Goal: Transaction & Acquisition: Purchase product/service

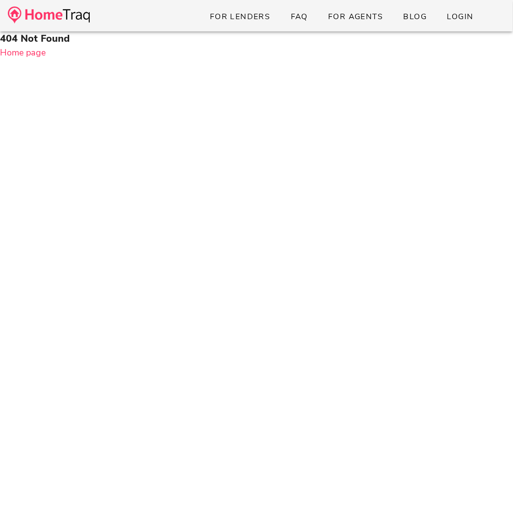
click at [74, 20] on img at bounding box center [49, 14] width 82 height 17
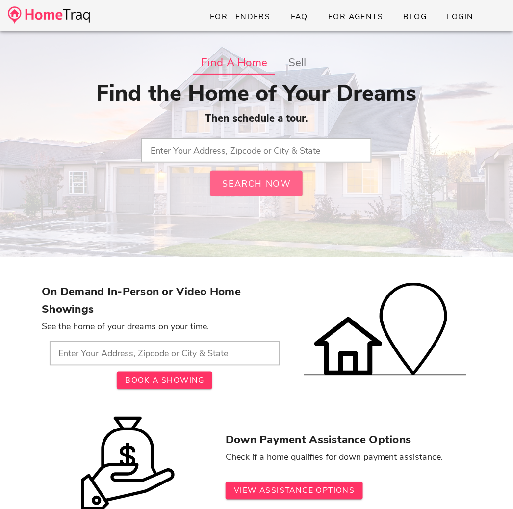
click at [254, 171] on button "Search Now" at bounding box center [256, 184] width 92 height 26
click at [253, 151] on input "text" at bounding box center [256, 150] width 231 height 25
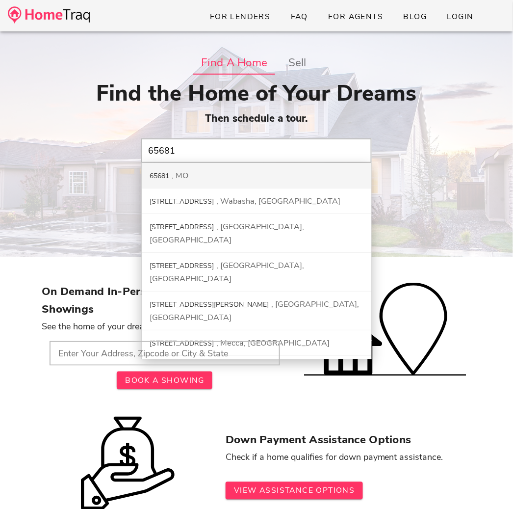
click at [240, 172] on div "65681 MO" at bounding box center [257, 176] width 230 height 26
type input "65681, MO"
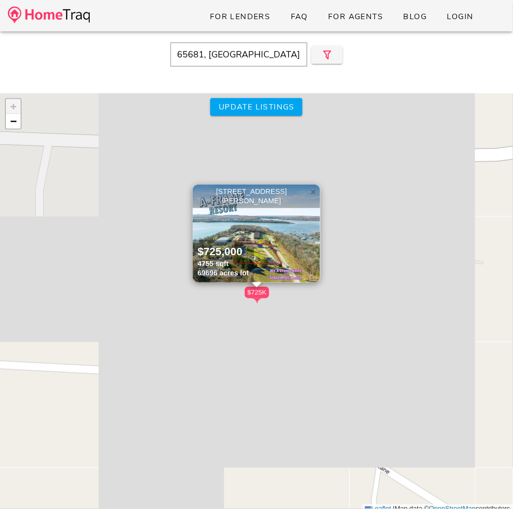
click at [315, 191] on span "×" at bounding box center [314, 191] width 6 height 11
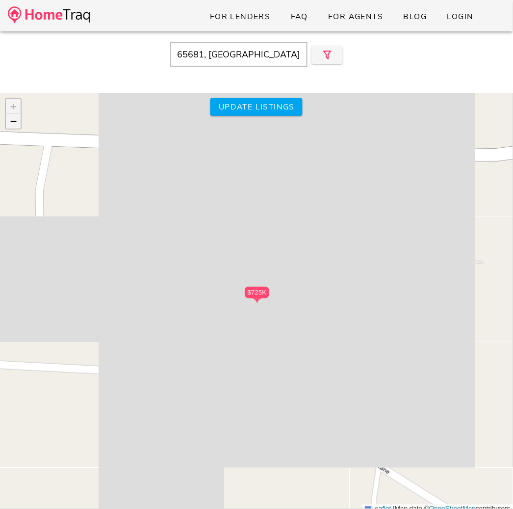
click at [10, 125] on span "−" at bounding box center [13, 121] width 6 height 12
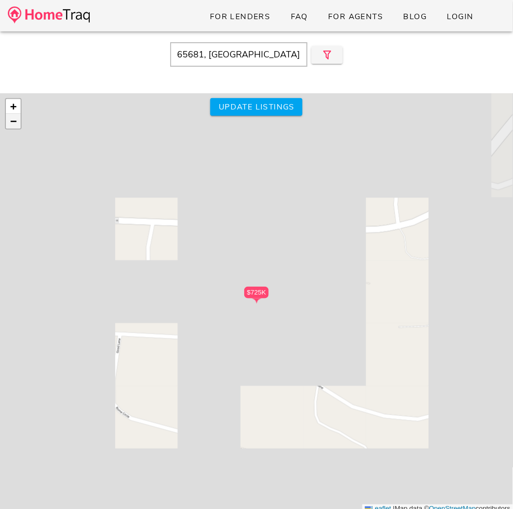
click at [10, 125] on span "−" at bounding box center [13, 121] width 6 height 12
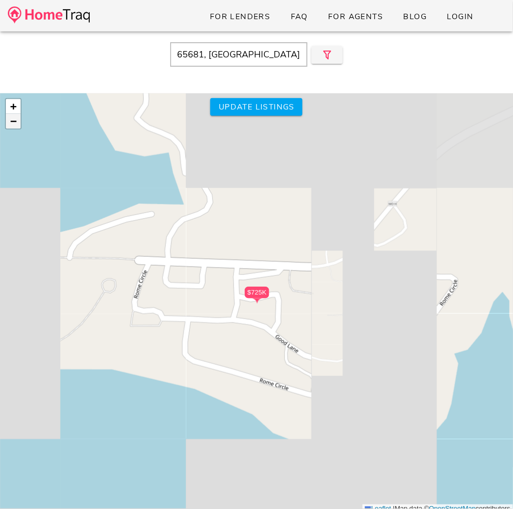
click at [15, 122] on span "−" at bounding box center [13, 121] width 6 height 12
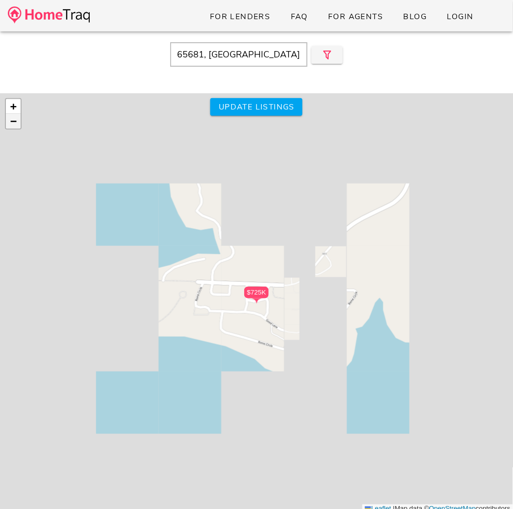
click at [15, 122] on span "−" at bounding box center [13, 121] width 6 height 12
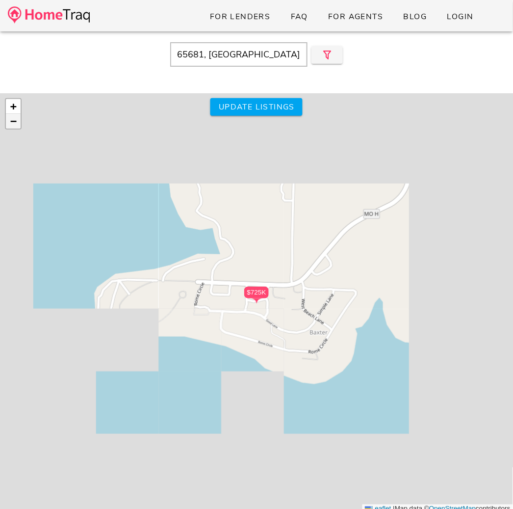
click at [15, 122] on span "−" at bounding box center [13, 121] width 6 height 12
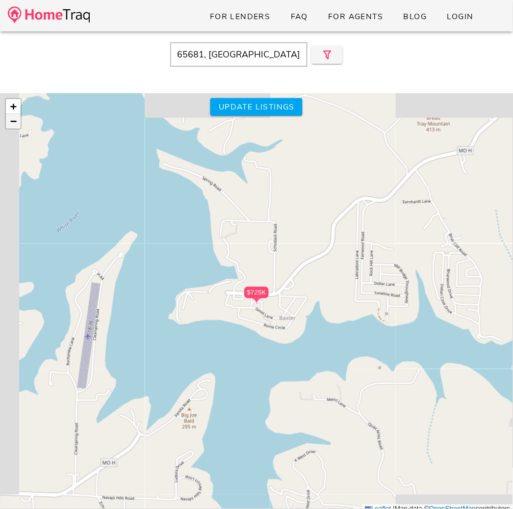
click at [16, 121] on span "−" at bounding box center [13, 121] width 6 height 12
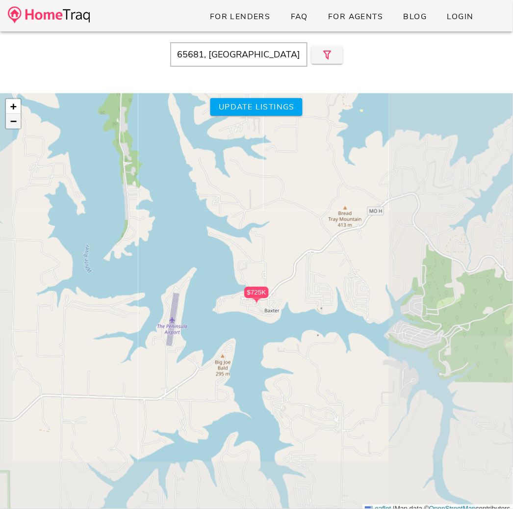
click at [16, 121] on span "−" at bounding box center [13, 121] width 6 height 12
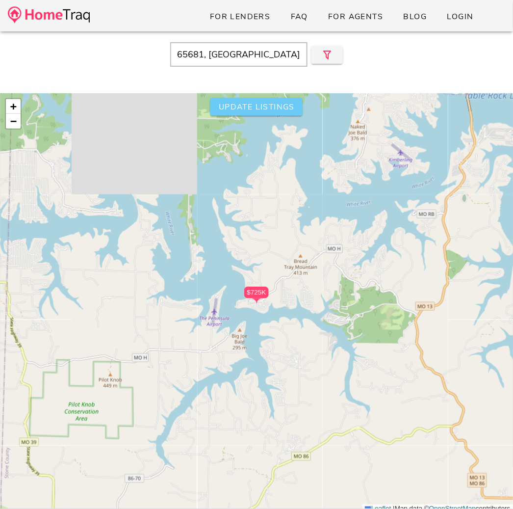
click at [260, 107] on span "Update listings" at bounding box center [256, 107] width 77 height 11
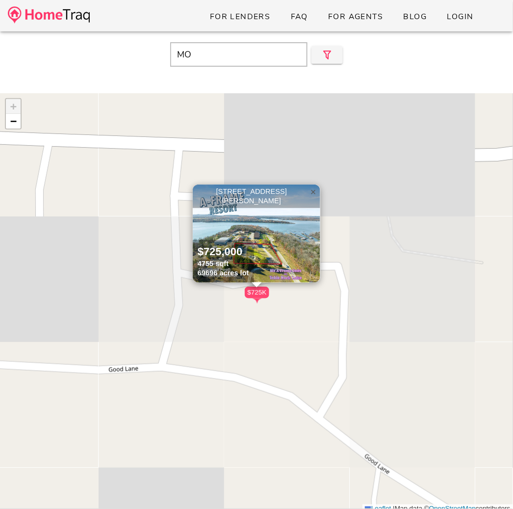
click at [311, 188] on span "×" at bounding box center [314, 191] width 6 height 11
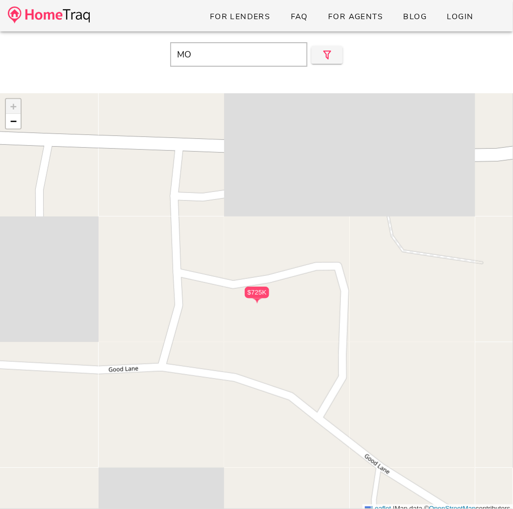
click at [250, 34] on div "MO Close" at bounding box center [256, 54] width 513 height 42
click at [241, 48] on input "MO" at bounding box center [238, 54] width 137 height 25
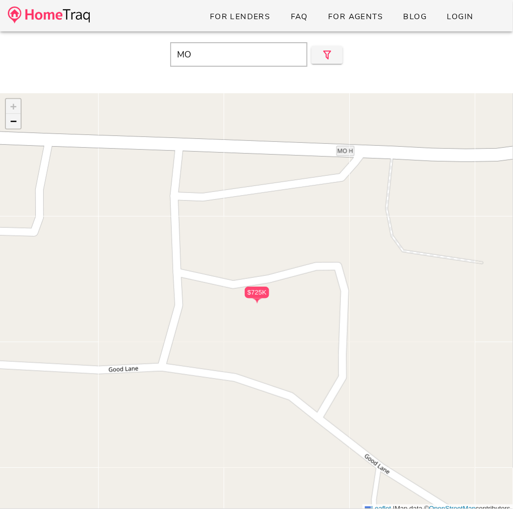
click at [14, 125] on span "−" at bounding box center [13, 121] width 6 height 12
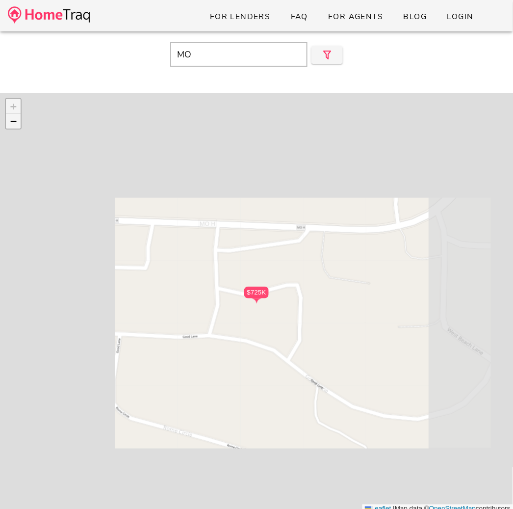
click at [14, 125] on span "−" at bounding box center [13, 121] width 6 height 12
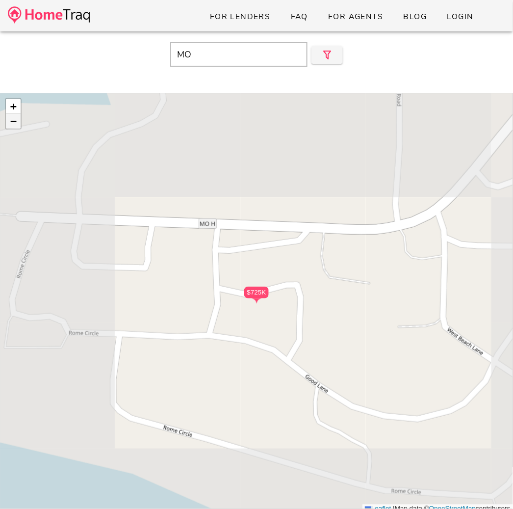
click at [14, 125] on span "−" at bounding box center [13, 121] width 6 height 12
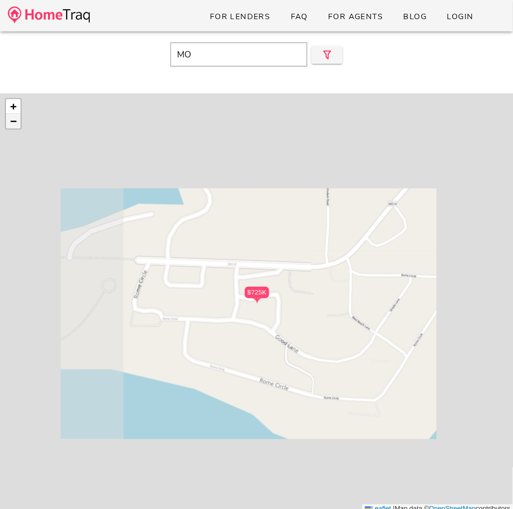
click at [14, 125] on span "−" at bounding box center [13, 121] width 6 height 12
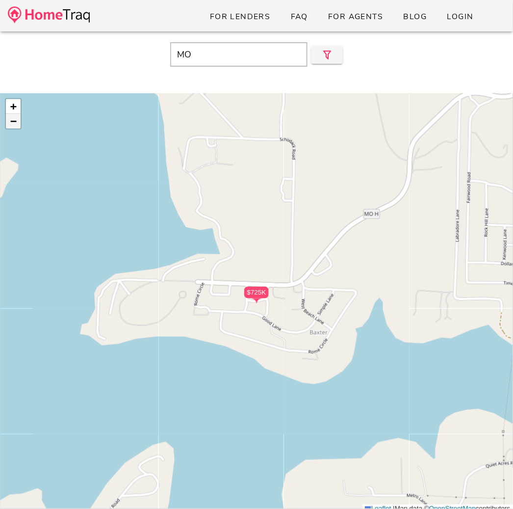
click at [14, 125] on span "−" at bounding box center [13, 121] width 6 height 12
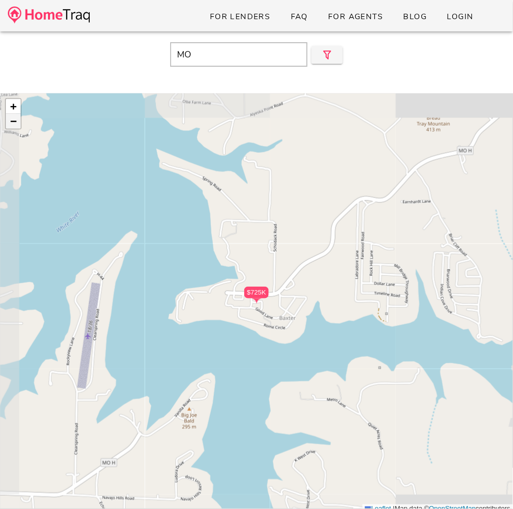
click at [14, 125] on span "−" at bounding box center [13, 121] width 6 height 12
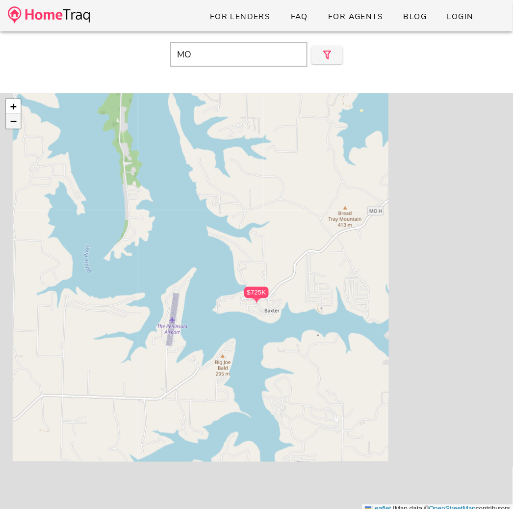
click at [14, 125] on span "−" at bounding box center [13, 121] width 6 height 12
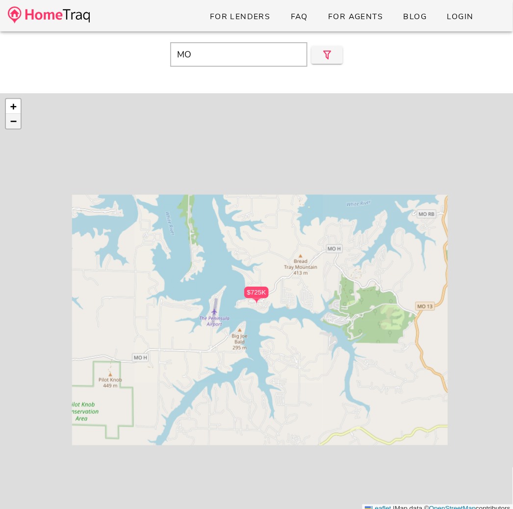
click at [14, 125] on span "−" at bounding box center [13, 121] width 6 height 12
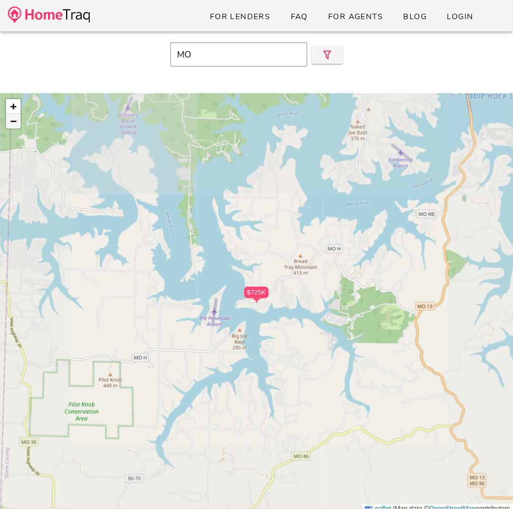
click at [14, 125] on span "−" at bounding box center [13, 121] width 6 height 12
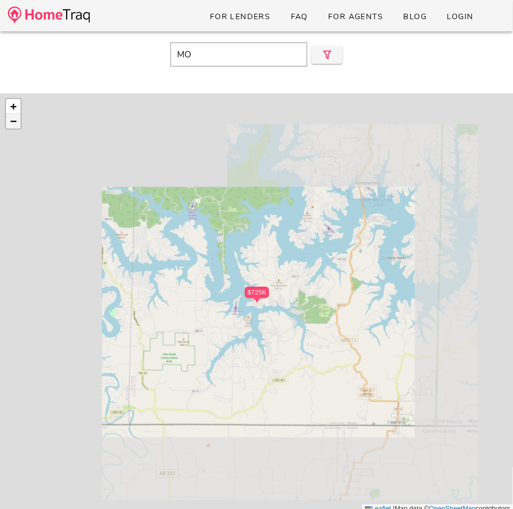
click at [14, 125] on span "−" at bounding box center [13, 121] width 6 height 12
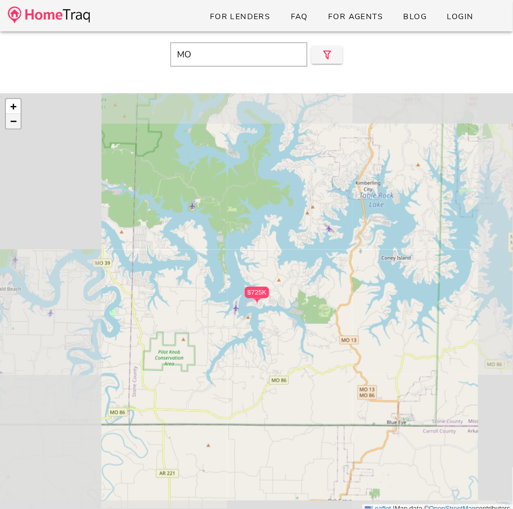
click at [14, 125] on span "−" at bounding box center [13, 121] width 6 height 12
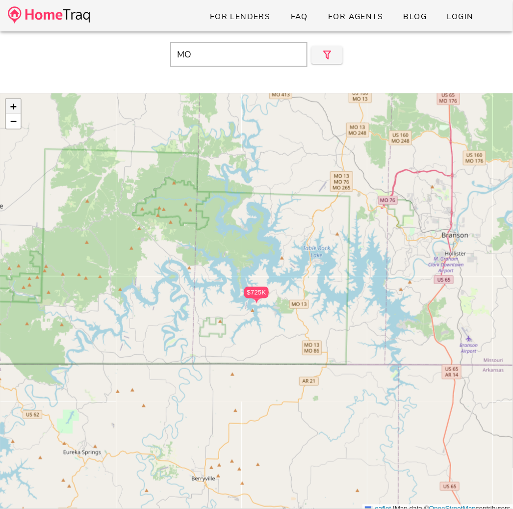
click at [13, 105] on span "+" at bounding box center [13, 106] width 6 height 12
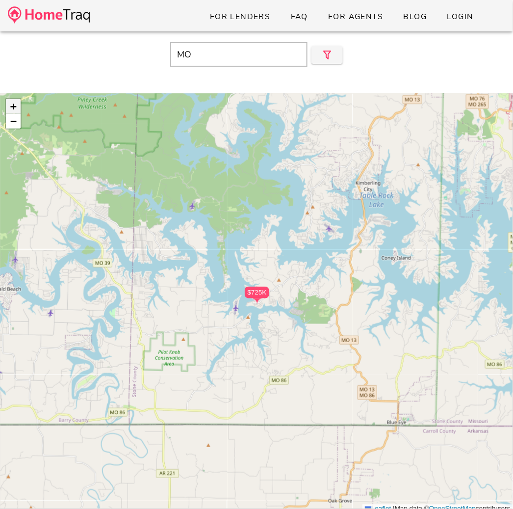
click at [13, 105] on span "+" at bounding box center [13, 106] width 6 height 12
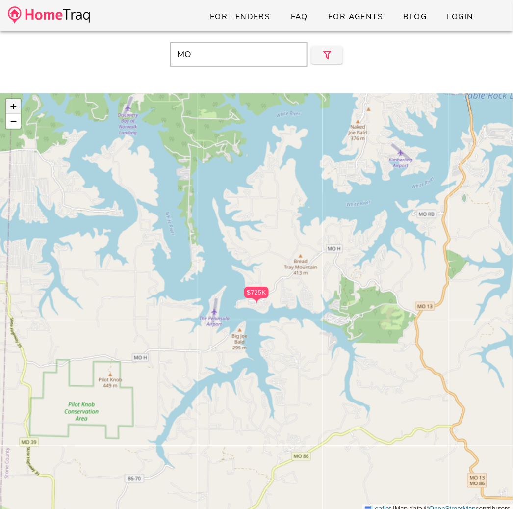
click at [7, 106] on link "+" at bounding box center [13, 106] width 15 height 15
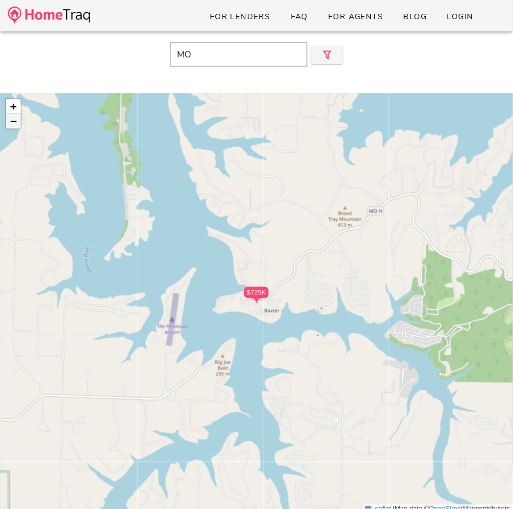
click at [15, 122] on span "−" at bounding box center [13, 121] width 6 height 12
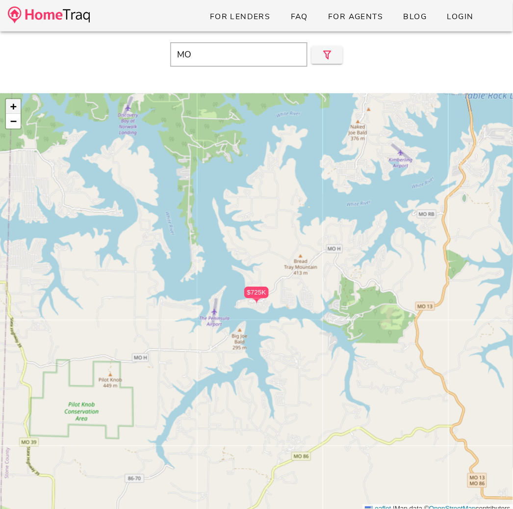
click at [14, 106] on span "+" at bounding box center [13, 106] width 6 height 12
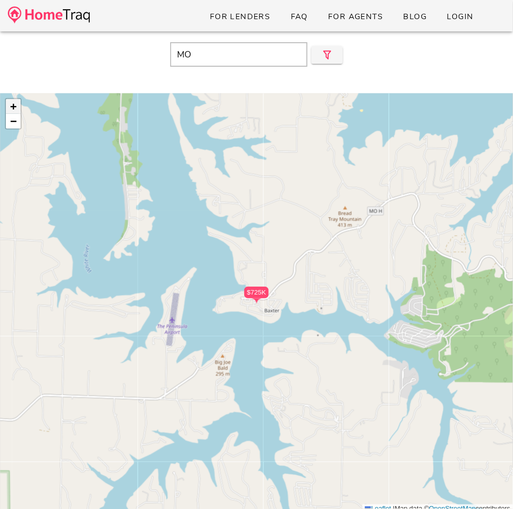
click at [14, 106] on span "+" at bounding box center [13, 106] width 6 height 12
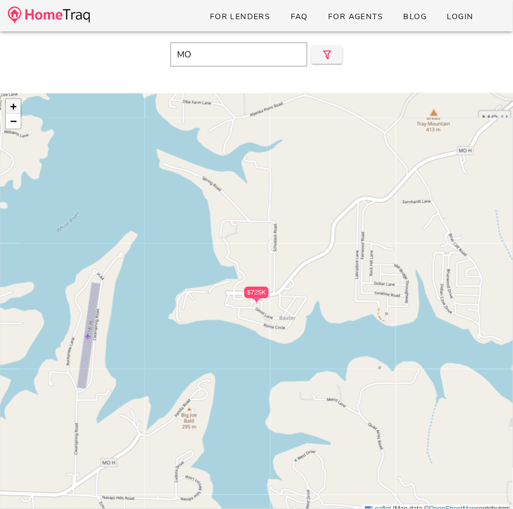
click at [14, 106] on span "+" at bounding box center [13, 106] width 6 height 12
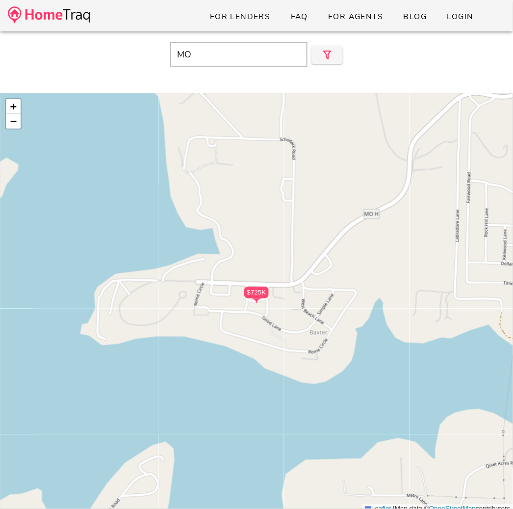
click at [223, 54] on input "MO" at bounding box center [238, 54] width 137 height 25
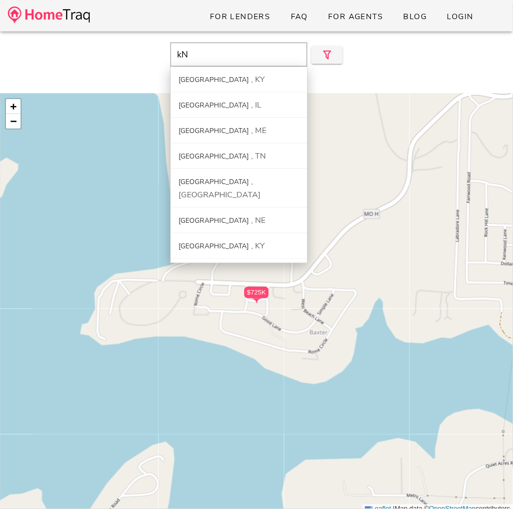
type input "k"
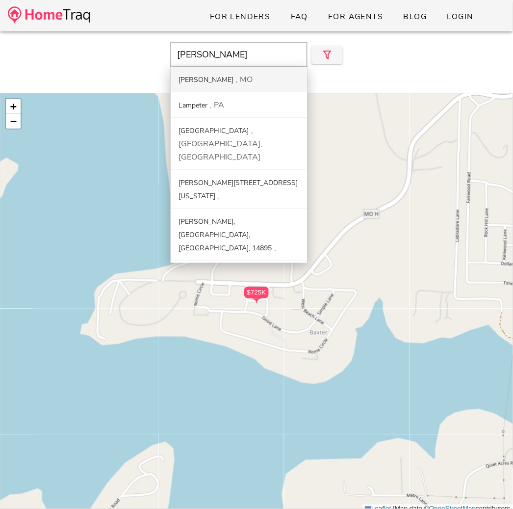
click at [236, 80] on div "MO" at bounding box center [244, 79] width 17 height 11
type input "[PERSON_NAME], [GEOGRAPHIC_DATA]"
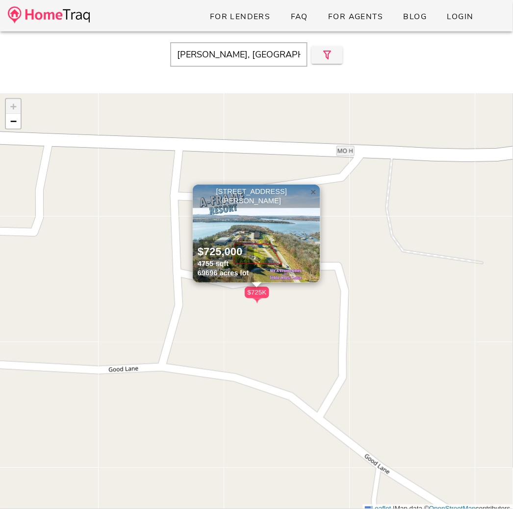
click at [313, 191] on span "×" at bounding box center [314, 191] width 6 height 11
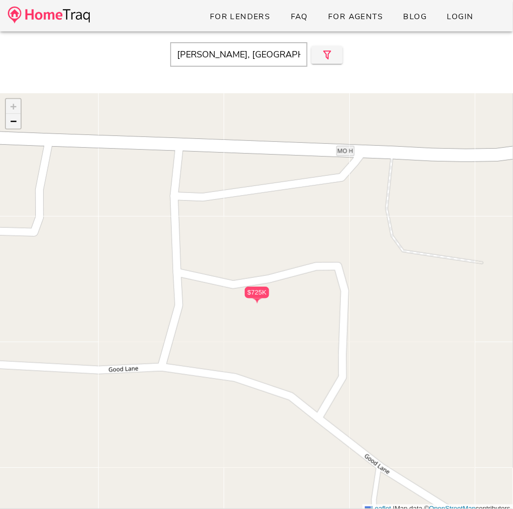
click at [13, 119] on span "−" at bounding box center [13, 121] width 6 height 12
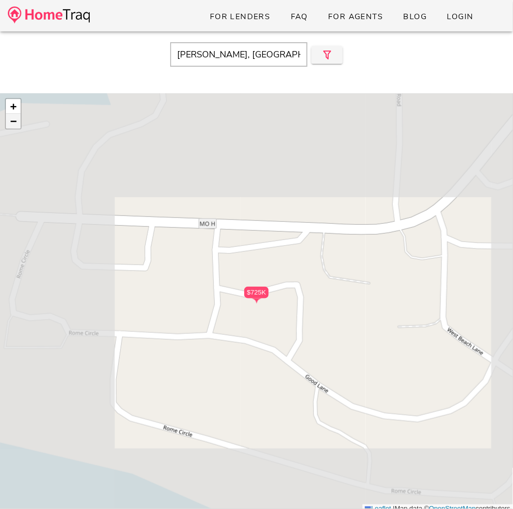
click at [13, 119] on span "−" at bounding box center [13, 121] width 6 height 12
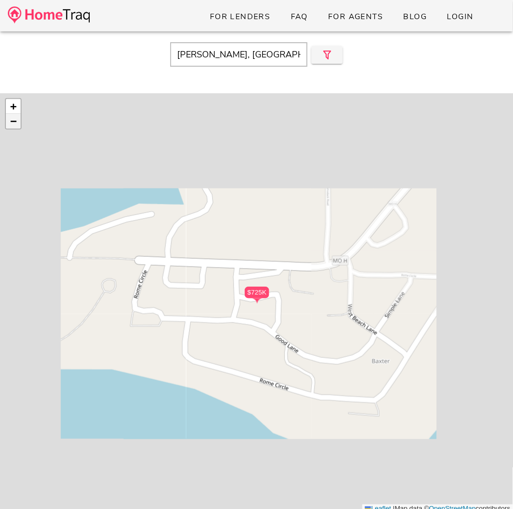
click at [13, 119] on span "−" at bounding box center [13, 121] width 6 height 12
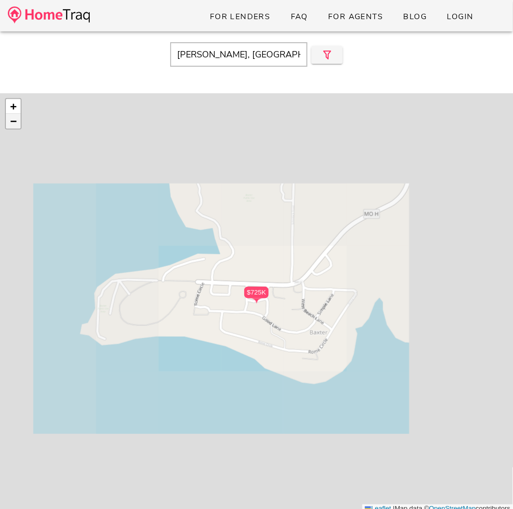
click at [13, 119] on span "−" at bounding box center [13, 121] width 6 height 12
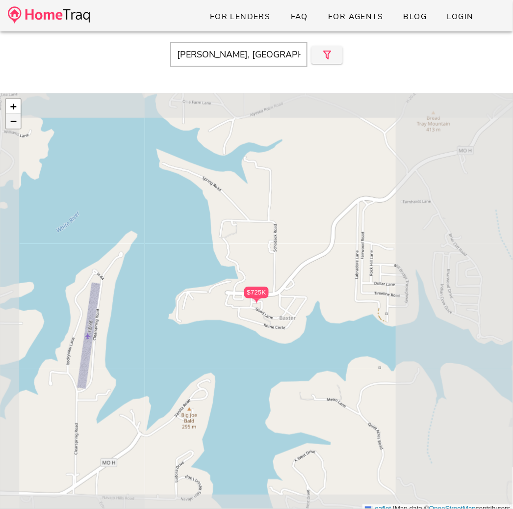
click at [13, 119] on span "−" at bounding box center [13, 121] width 6 height 12
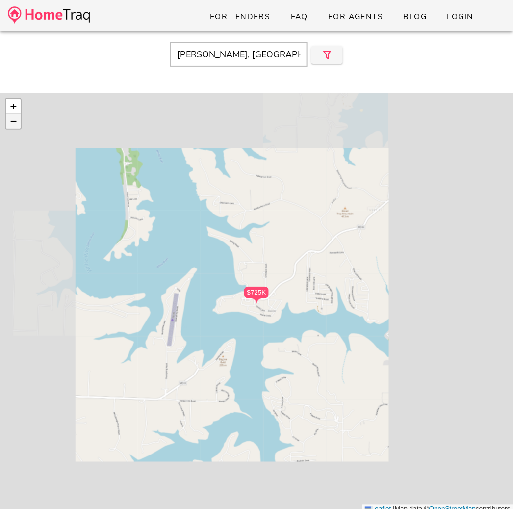
click at [13, 119] on span "−" at bounding box center [13, 121] width 6 height 12
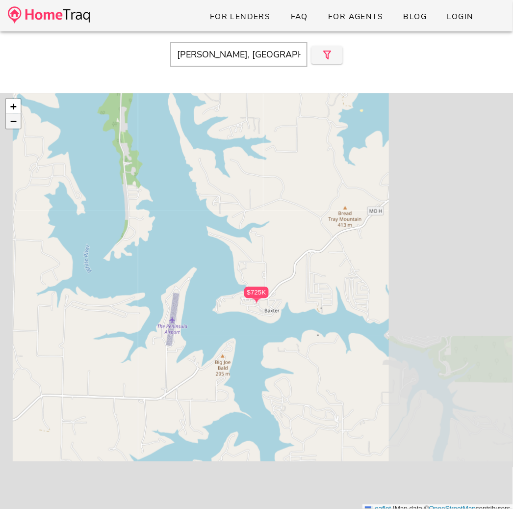
click at [13, 119] on span "−" at bounding box center [13, 121] width 6 height 12
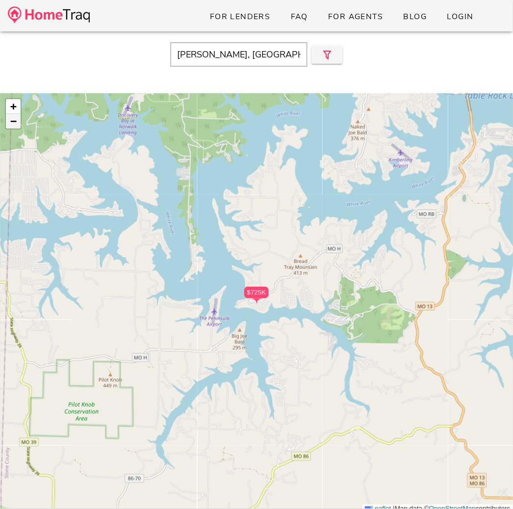
click at [13, 119] on span "−" at bounding box center [13, 121] width 6 height 12
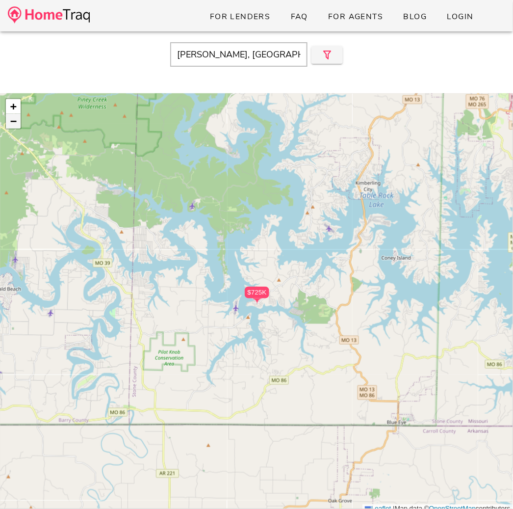
click at [13, 119] on span "−" at bounding box center [13, 121] width 6 height 12
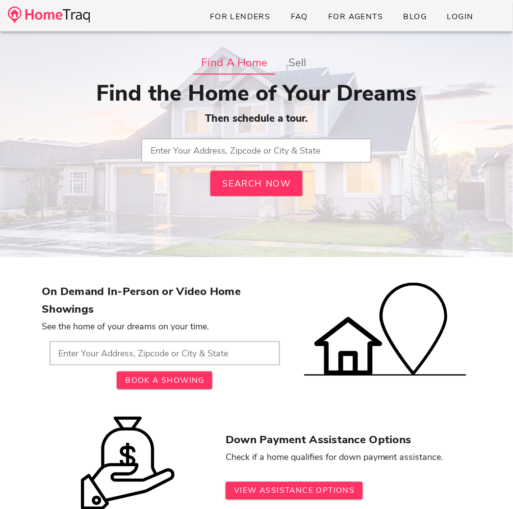
click at [179, 145] on input "text" at bounding box center [256, 150] width 231 height 25
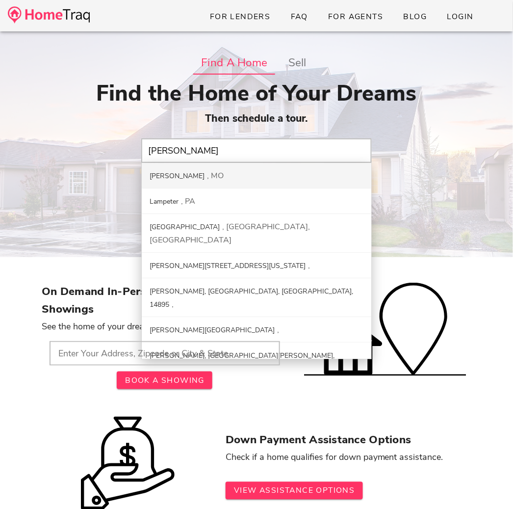
click at [192, 168] on div "[PERSON_NAME] MO" at bounding box center [257, 176] width 230 height 26
type input "[PERSON_NAME], [GEOGRAPHIC_DATA]"
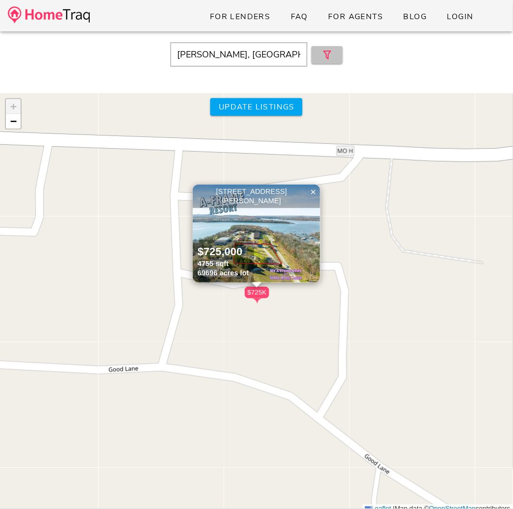
click at [335, 54] on span "button" at bounding box center [327, 55] width 16 height 12
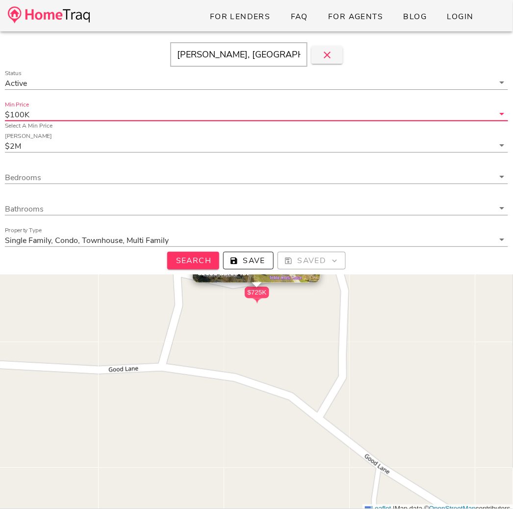
click at [193, 112] on input "Min Price" at bounding box center [262, 114] width 463 height 13
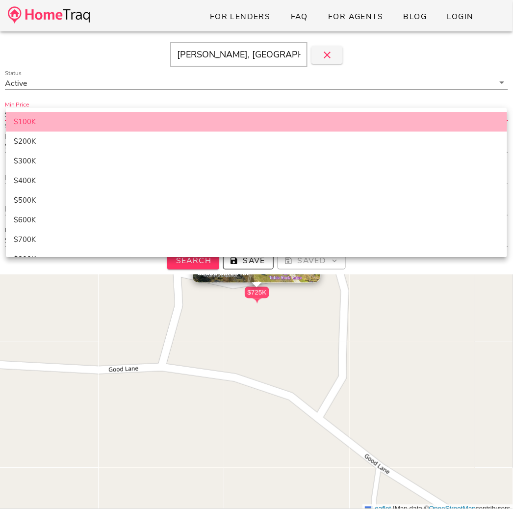
click at [143, 119] on div "$100K" at bounding box center [257, 121] width 486 height 9
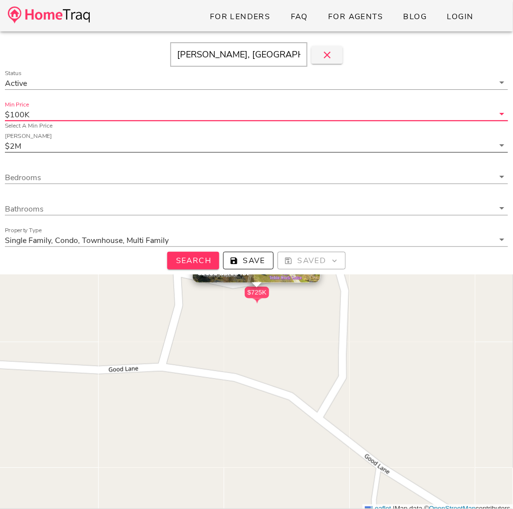
click at [124, 146] on input "Max Price" at bounding box center [258, 145] width 471 height 13
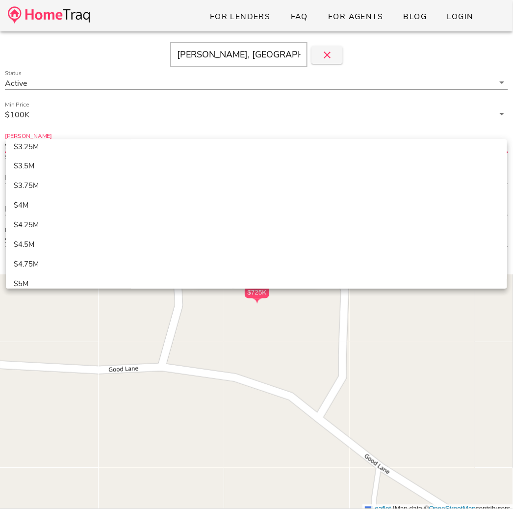
scroll to position [417, 0]
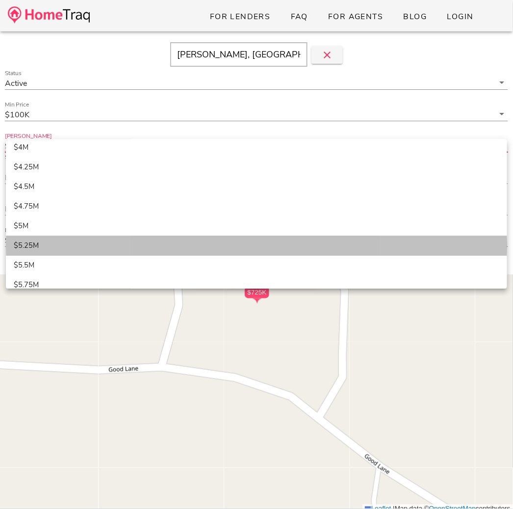
click at [97, 252] on div "$5.25M" at bounding box center [257, 245] width 486 height 17
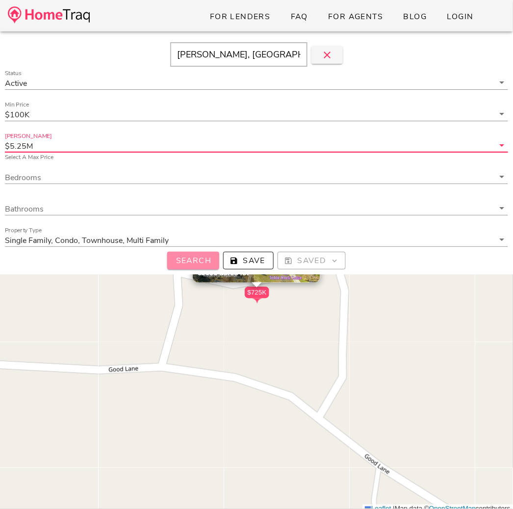
click at [208, 260] on span "Search" at bounding box center [193, 260] width 36 height 11
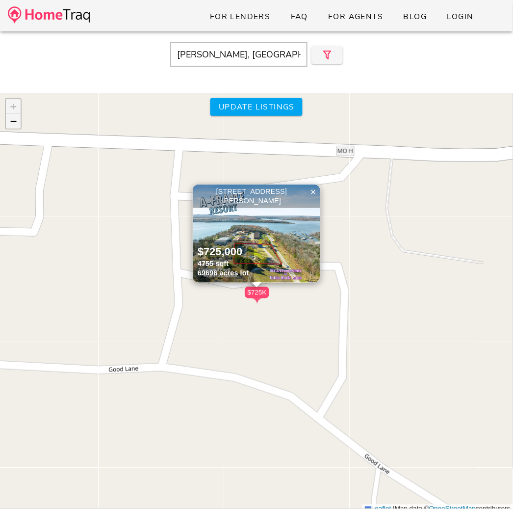
click at [7, 119] on link "−" at bounding box center [13, 121] width 15 height 15
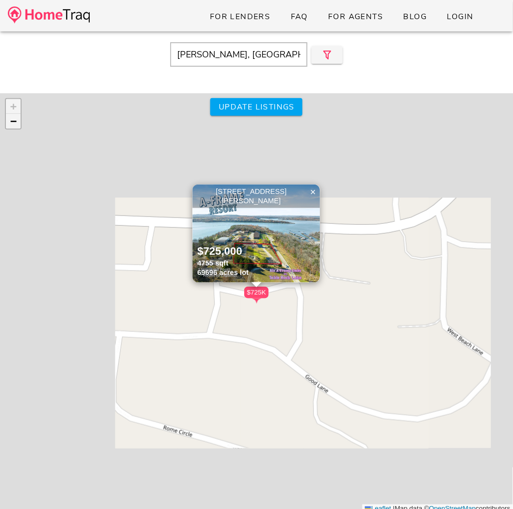
click at [7, 119] on link "−" at bounding box center [13, 121] width 15 height 15
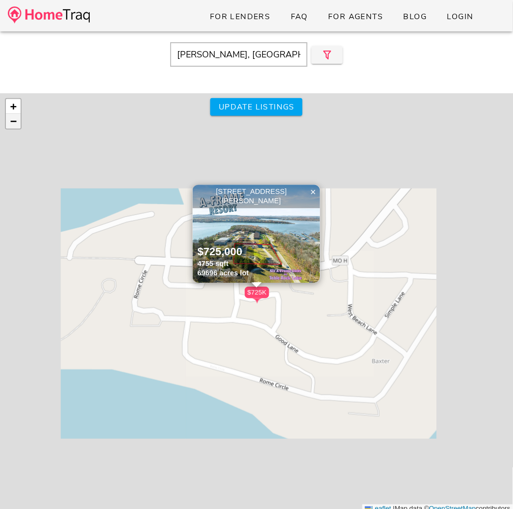
click at [7, 119] on link "−" at bounding box center [13, 121] width 15 height 15
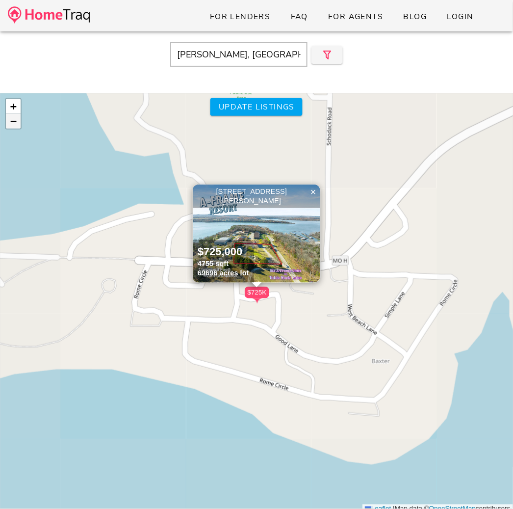
click at [7, 119] on link "−" at bounding box center [13, 121] width 15 height 15
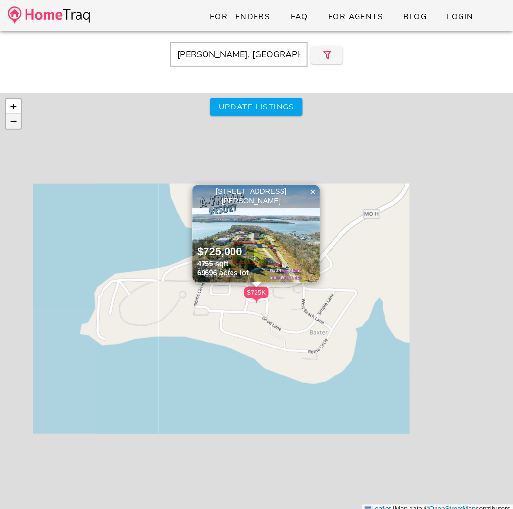
click at [7, 119] on link "−" at bounding box center [13, 121] width 15 height 15
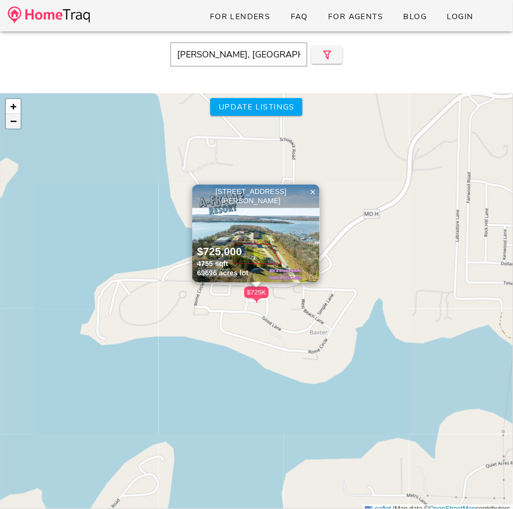
click at [7, 119] on link "−" at bounding box center [13, 121] width 15 height 15
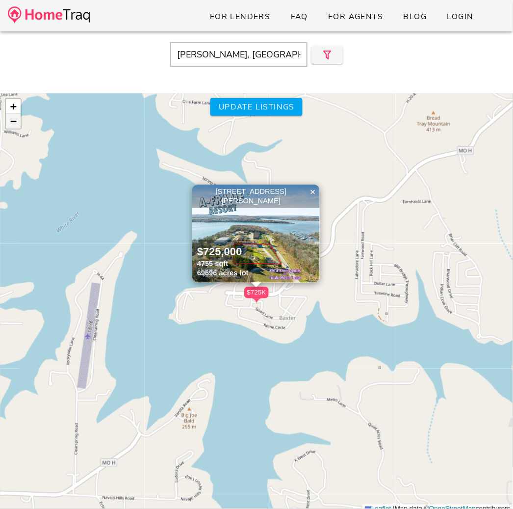
click at [7, 119] on link "−" at bounding box center [13, 121] width 15 height 15
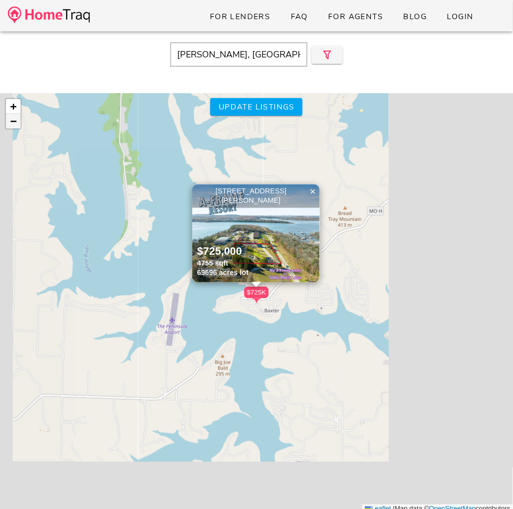
click at [7, 119] on link "−" at bounding box center [13, 121] width 15 height 15
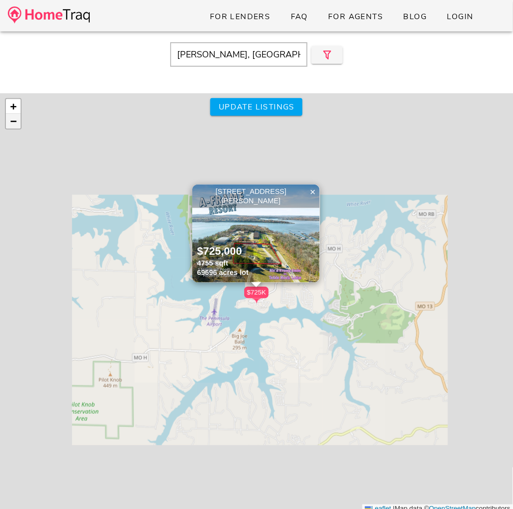
click at [7, 119] on link "−" at bounding box center [13, 121] width 15 height 15
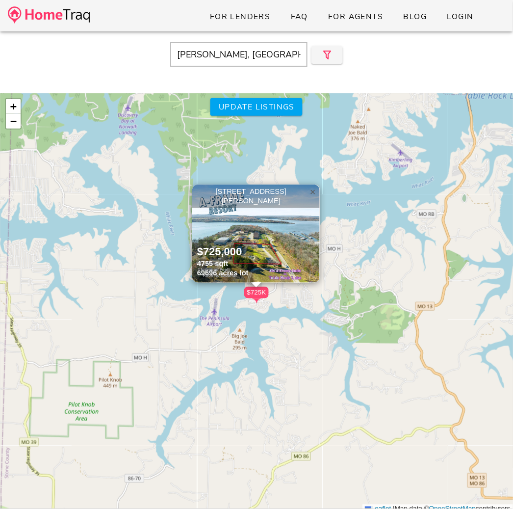
click at [315, 187] on span "×" at bounding box center [313, 191] width 6 height 11
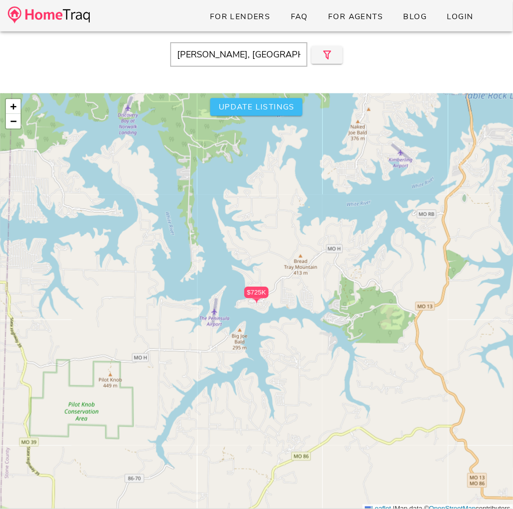
click at [261, 103] on span "Update listings" at bounding box center [256, 107] width 77 height 11
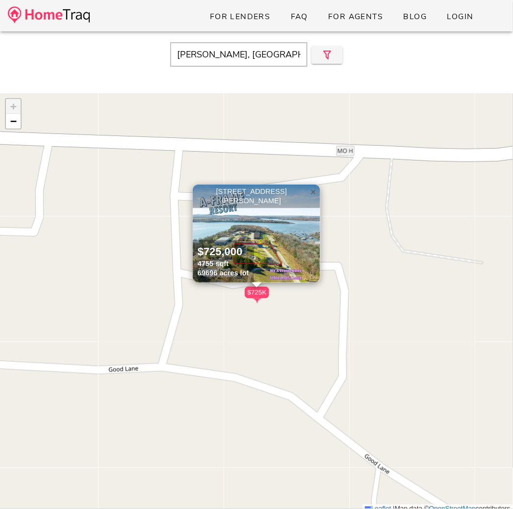
click at [316, 193] on span "×" at bounding box center [314, 191] width 6 height 11
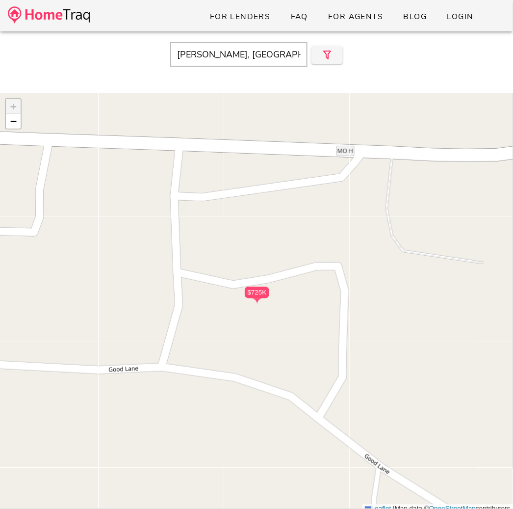
click at [316, 193] on span "×" at bounding box center [314, 191] width 6 height 11
click at [317, 193] on div "$725K + − Leaflet | Map data © OpenStreetMap contributors" at bounding box center [256, 303] width 513 height 420
click at [264, 69] on div "Lampe, MO Close" at bounding box center [256, 54] width 513 height 42
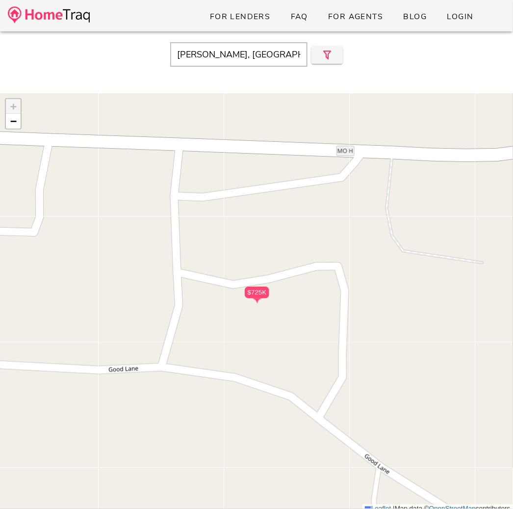
click at [262, 55] on input "Lampe, MO" at bounding box center [238, 54] width 137 height 25
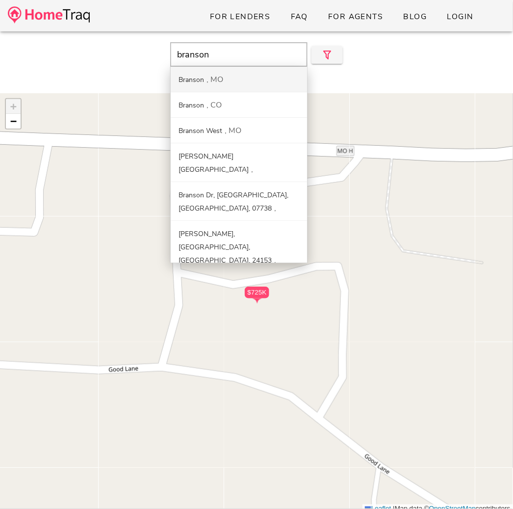
click at [214, 75] on div "MO" at bounding box center [215, 79] width 17 height 11
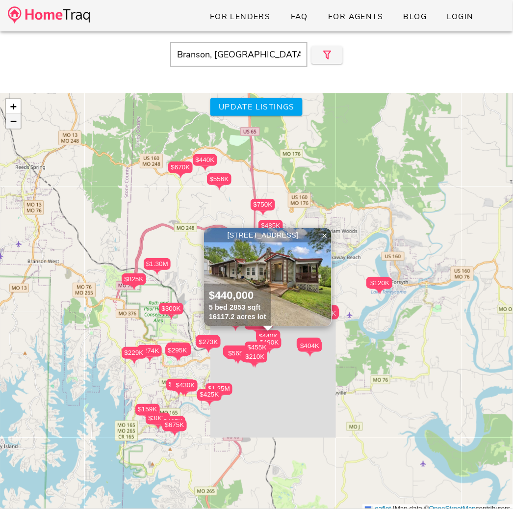
click at [18, 119] on link "−" at bounding box center [13, 121] width 15 height 15
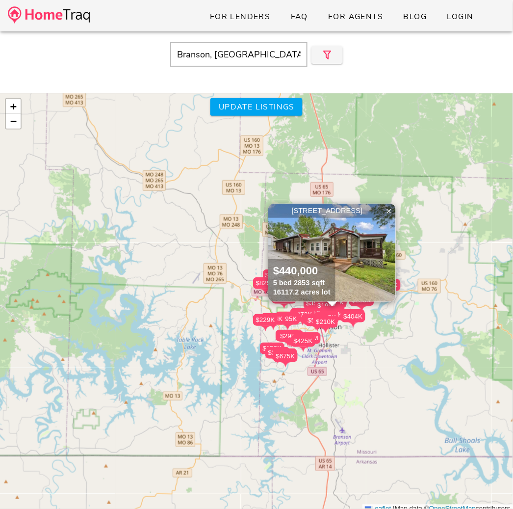
drag, startPoint x: 131, startPoint y: 300, endPoint x: 265, endPoint y: 267, distance: 138.4
click at [265, 267] on div "$253K $440K $556K $1.10M $110K $300K $300K $285K $1.30M $875K $238K $120K $404K…" at bounding box center [256, 303] width 513 height 420
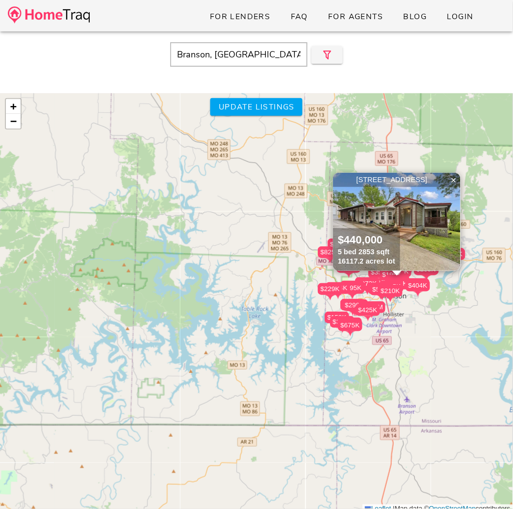
click at [226, 309] on div "$253K $440K $556K $1.10M $110K $300K $300K $285K $1.30M $875K $238K $120K $404K…" at bounding box center [256, 303] width 513 height 420
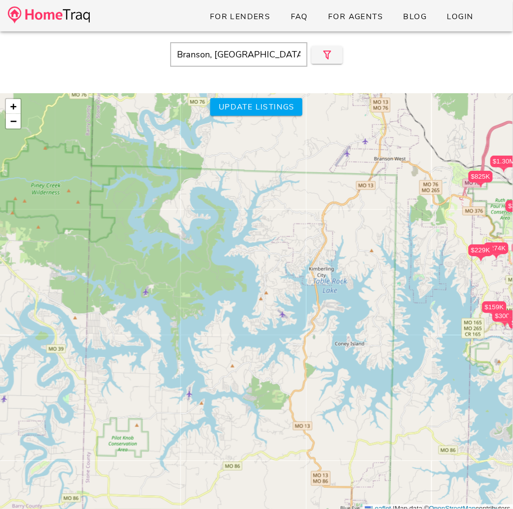
drag, startPoint x: 226, startPoint y: 309, endPoint x: 272, endPoint y: 278, distance: 55.5
click at [272, 278] on div "$253K $440K $556K $1.10M $110K $300K $300K $285K $1.30M $875K $238K $120K $404K…" at bounding box center [256, 303] width 513 height 420
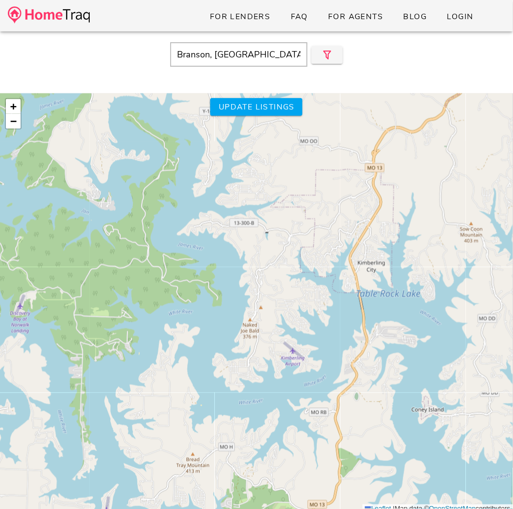
drag, startPoint x: 272, startPoint y: 278, endPoint x: 272, endPoint y: 237, distance: 40.2
click at [272, 237] on div "$253K $440K $556K $1.10M $110K $300K $300K $285K $1.30M $875K $238K $120K $404K…" at bounding box center [256, 303] width 513 height 420
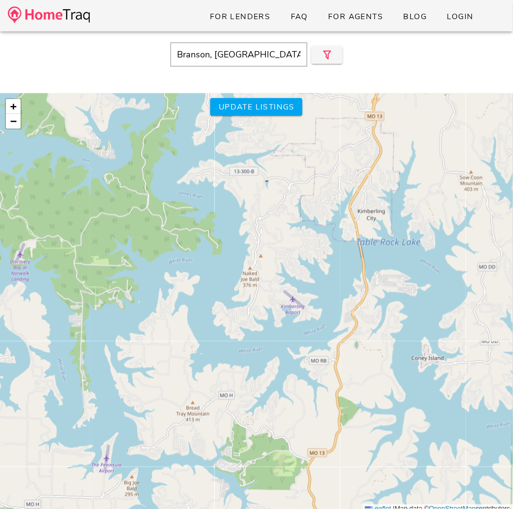
drag, startPoint x: 244, startPoint y: 321, endPoint x: 246, endPoint y: 303, distance: 17.8
click at [246, 304] on div "$253K $440K $556K $1.10M $110K $300K $300K $285K $1.30M $875K $238K $120K $404K…" at bounding box center [256, 303] width 513 height 420
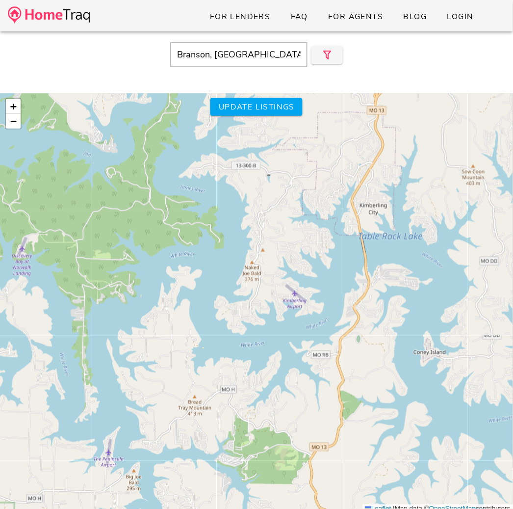
click at [246, 302] on div "$253K $440K $556K $1.10M $110K $300K $300K $285K $1.30M $875K $238K $120K $404K…" at bounding box center [256, 303] width 513 height 420
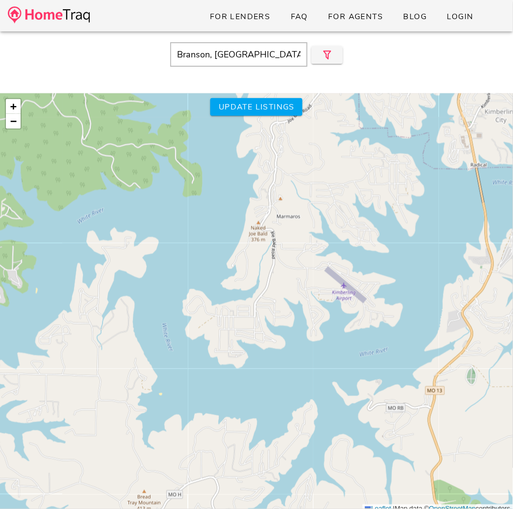
click at [183, 234] on div "$253K $440K $556K $1.10M $110K $300K $300K $285K $1.30M $875K $238K $120K $404K…" at bounding box center [256, 303] width 513 height 420
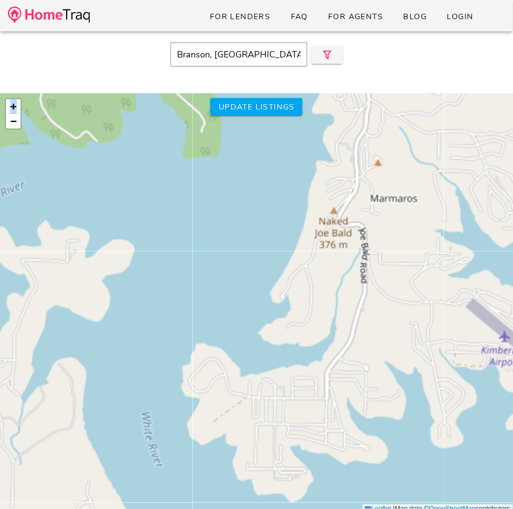
click at [183, 234] on div "$253K $440K $556K $1.10M $110K $300K $300K $285K $1.30M $875K $238K $120K $404K…" at bounding box center [256, 303] width 513 height 420
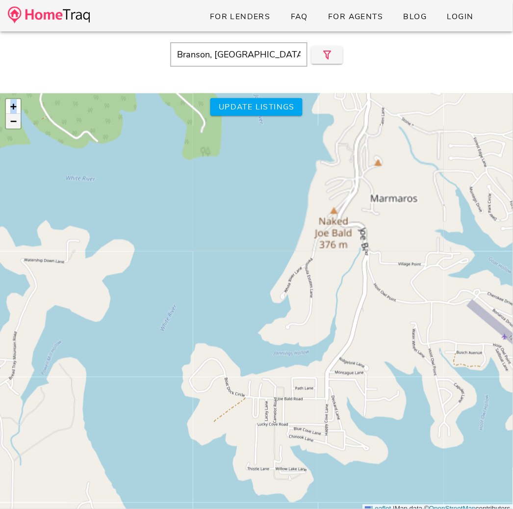
click at [15, 119] on span "−" at bounding box center [13, 121] width 6 height 12
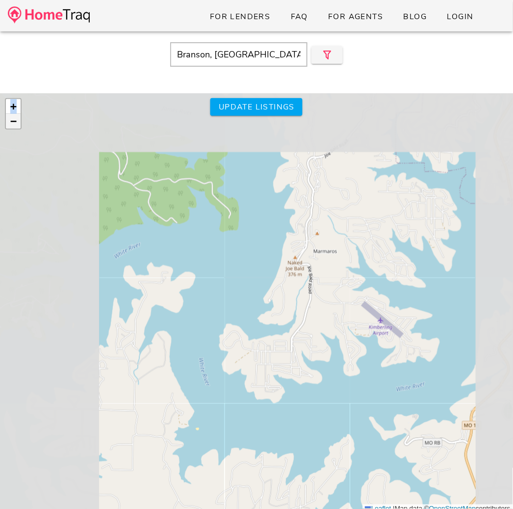
click at [15, 119] on span "−" at bounding box center [13, 121] width 6 height 12
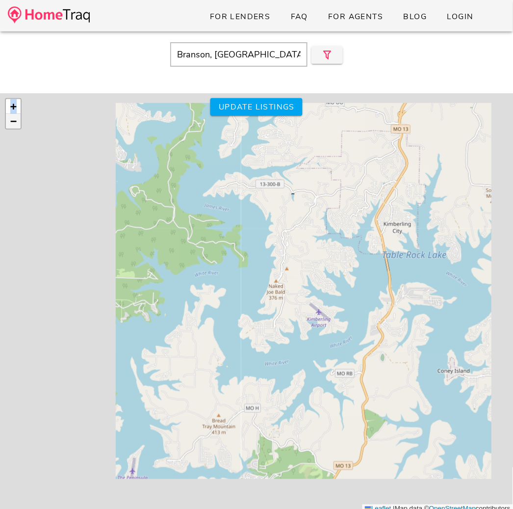
click at [15, 119] on span "−" at bounding box center [13, 121] width 6 height 12
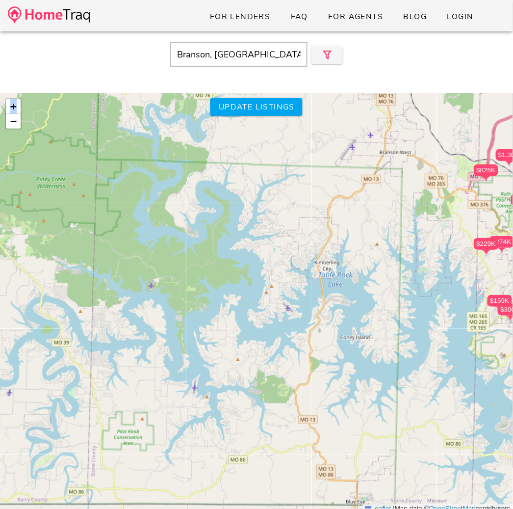
click at [150, 220] on div "$253K $440K $556K $1.10M $110K $300K $300K $285K $1.30M $875K $238K $120K $404K…" at bounding box center [256, 303] width 513 height 420
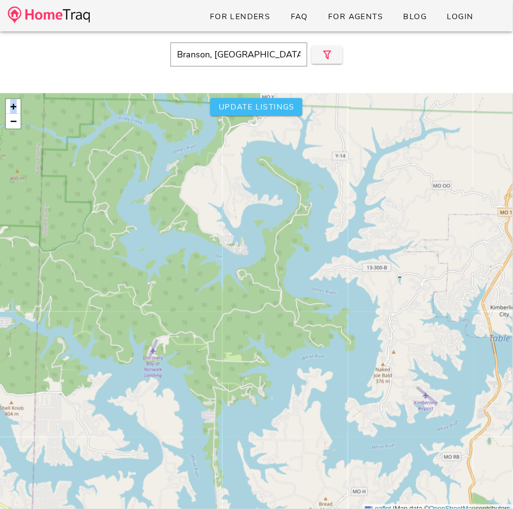
click at [261, 98] on button "Update listings" at bounding box center [256, 107] width 92 height 18
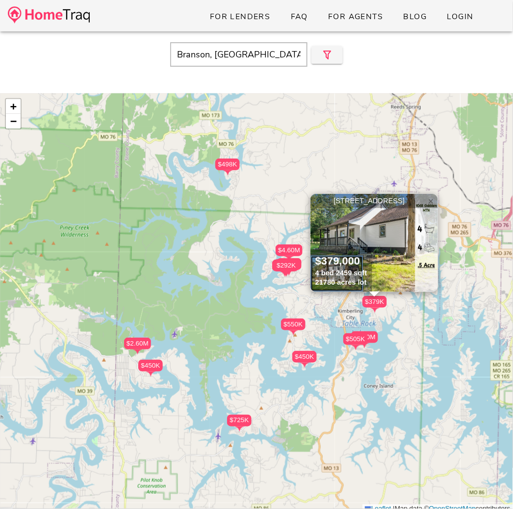
click at [431, 200] on span "×" at bounding box center [431, 201] width 6 height 11
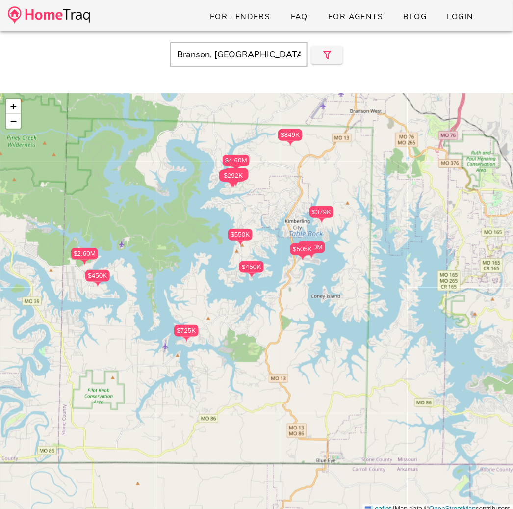
drag, startPoint x: 398, startPoint y: 372, endPoint x: 346, endPoint y: 281, distance: 104.8
click at [346, 281] on div "$250K $180K $292K $170K $255K $550K $292K $4.60M $450K $2.60M $450K $725K $505K…" at bounding box center [256, 303] width 513 height 420
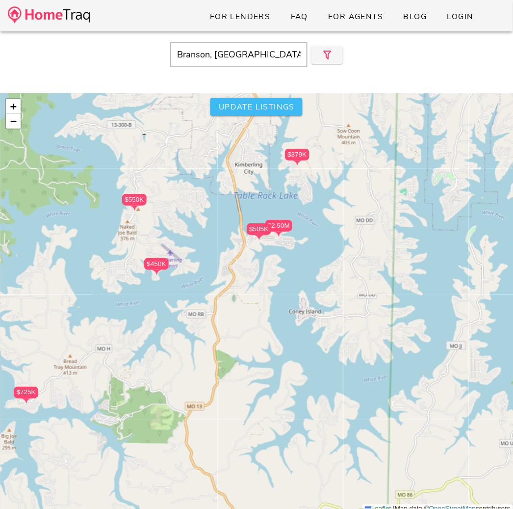
click at [255, 98] on button "Update listings" at bounding box center [256, 107] width 92 height 18
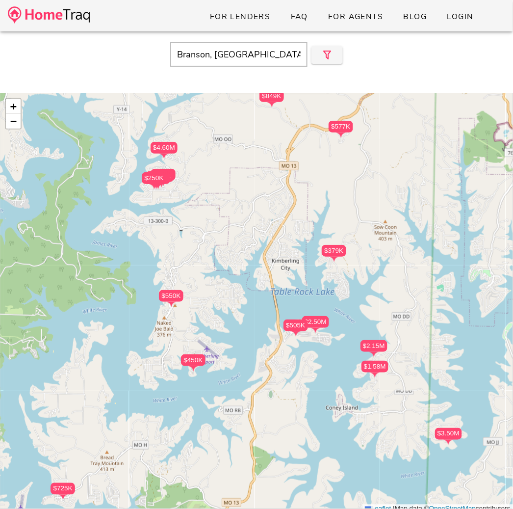
click at [234, 57] on input "Branson, [GEOGRAPHIC_DATA]" at bounding box center [238, 54] width 137 height 25
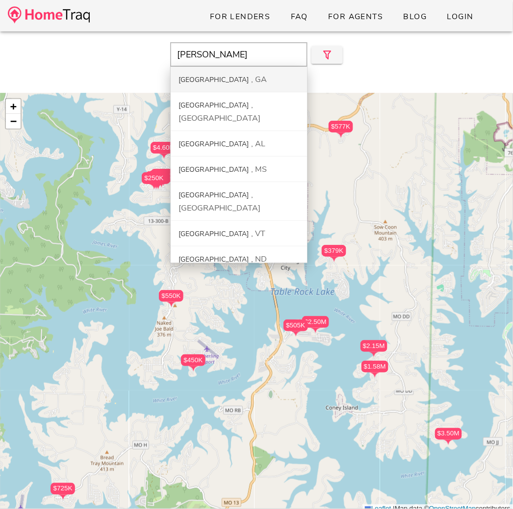
type input "Lampe, MO"
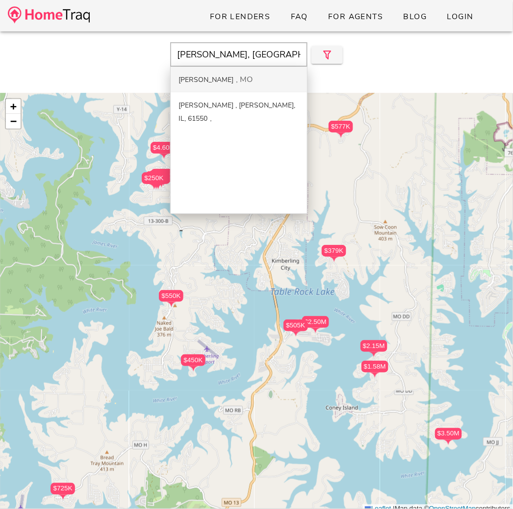
click at [243, 85] on div "Lampe MO" at bounding box center [239, 80] width 136 height 26
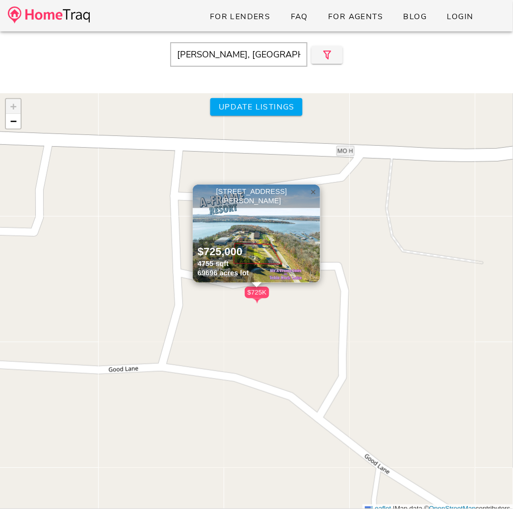
click at [317, 189] on link "×" at bounding box center [313, 191] width 15 height 15
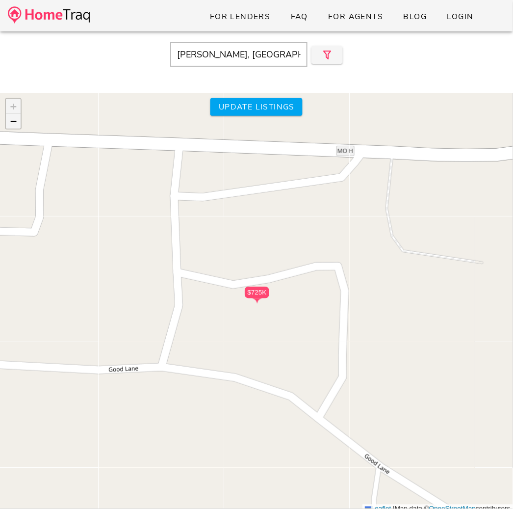
click at [14, 125] on span "−" at bounding box center [13, 121] width 6 height 12
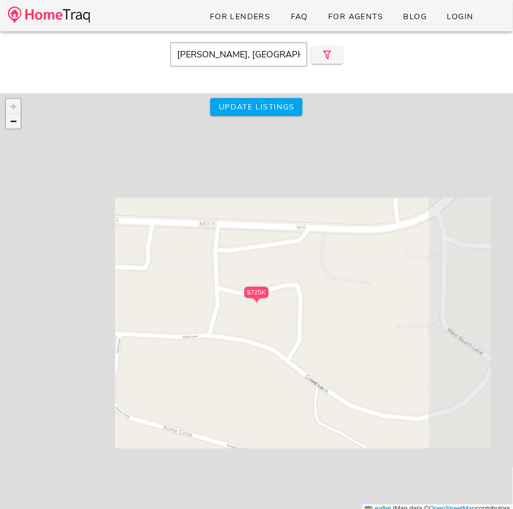
click at [14, 125] on span "−" at bounding box center [13, 121] width 6 height 12
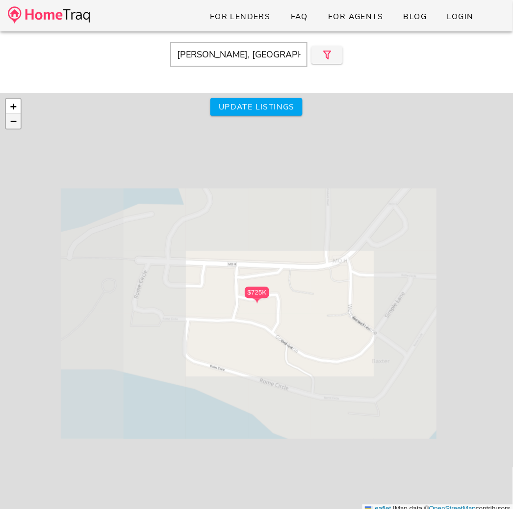
click at [14, 125] on span "−" at bounding box center [13, 121] width 6 height 12
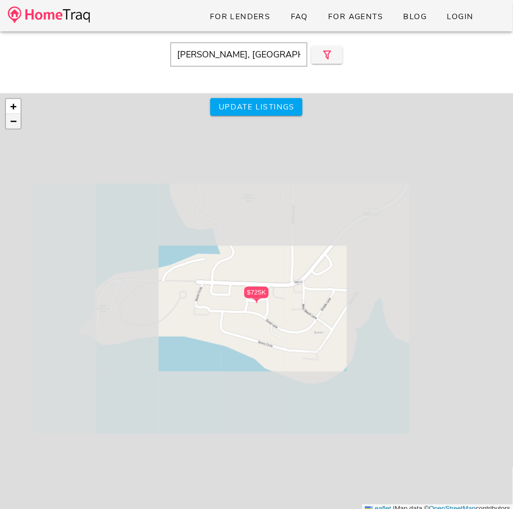
click at [14, 125] on span "−" at bounding box center [13, 121] width 6 height 12
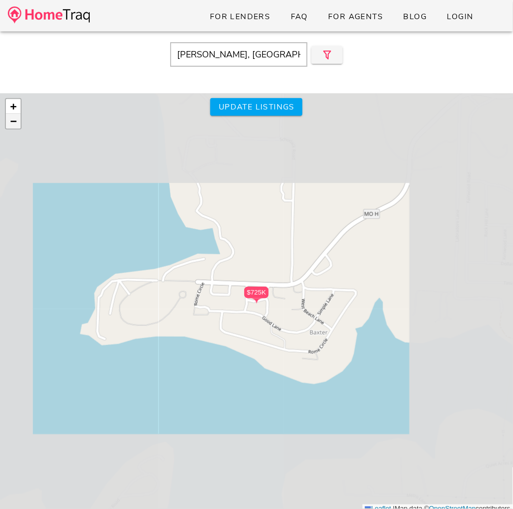
click at [14, 125] on span "−" at bounding box center [13, 121] width 6 height 12
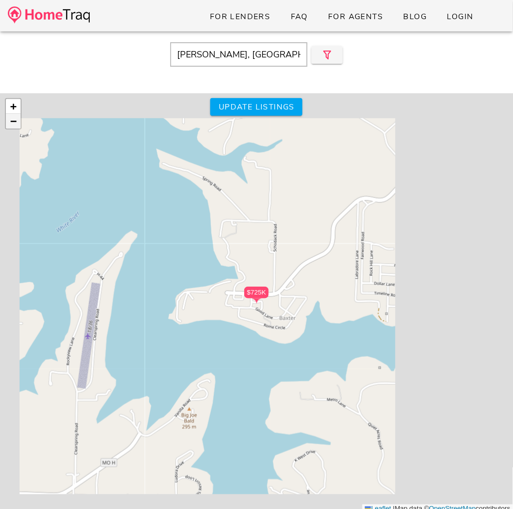
click at [14, 125] on span "−" at bounding box center [13, 121] width 6 height 12
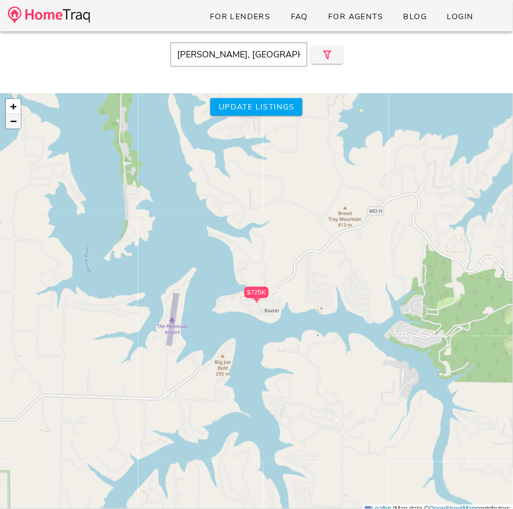
click at [14, 125] on span "−" at bounding box center [13, 121] width 6 height 12
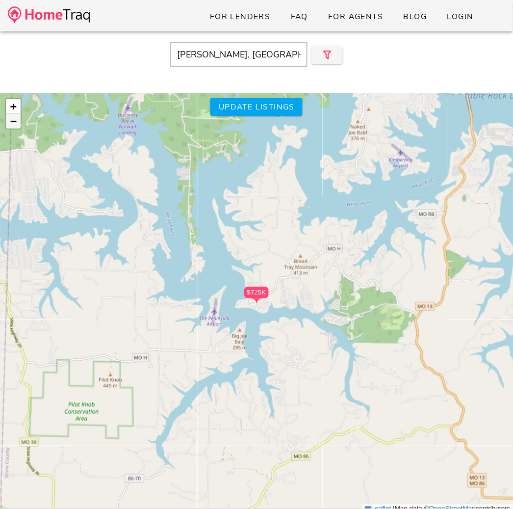
click at [14, 125] on span "−" at bounding box center [13, 121] width 6 height 12
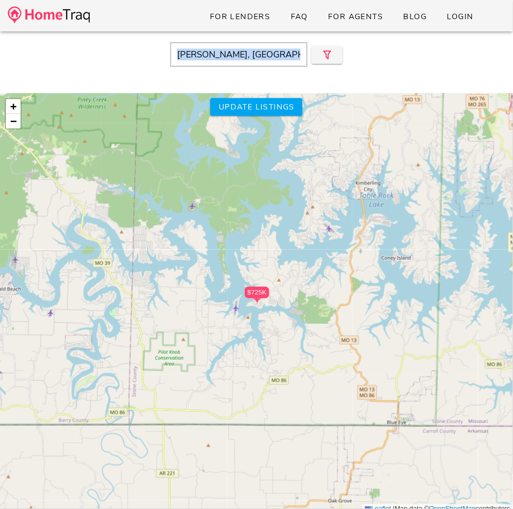
drag, startPoint x: 53, startPoint y: 53, endPoint x: 57, endPoint y: 206, distance: 152.6
click at [57, 206] on div "Lampe, MO Close $725K + − Leaflet | Map data © OpenStreetMap contributors Updat…" at bounding box center [256, 285] width 513 height 509
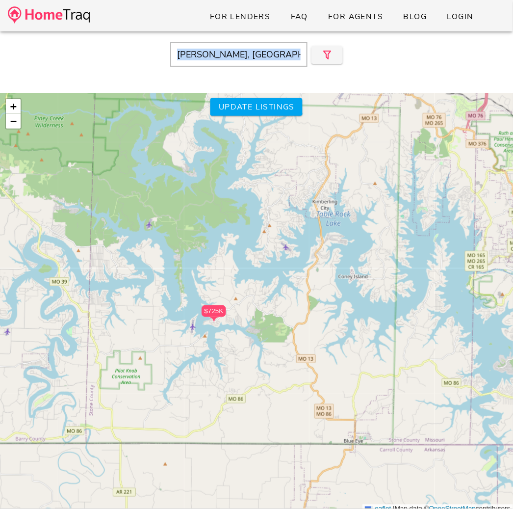
drag, startPoint x: 322, startPoint y: 276, endPoint x: 266, endPoint y: 298, distance: 59.7
click at [266, 298] on div "$725K + − Leaflet | Map data © OpenStreetMap contributors" at bounding box center [256, 303] width 513 height 420
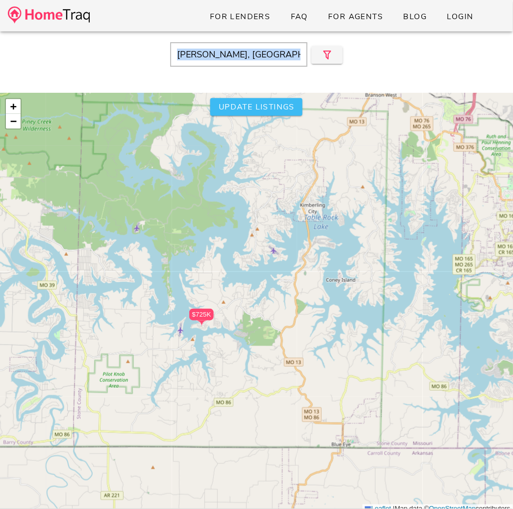
click at [242, 108] on span "Update listings" at bounding box center [256, 107] width 77 height 11
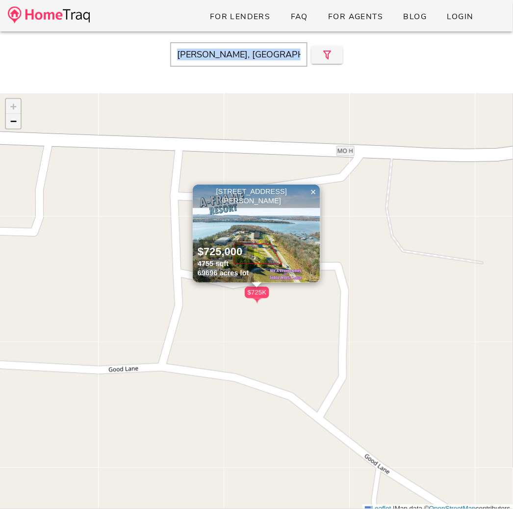
click at [14, 124] on span "−" at bounding box center [13, 121] width 6 height 12
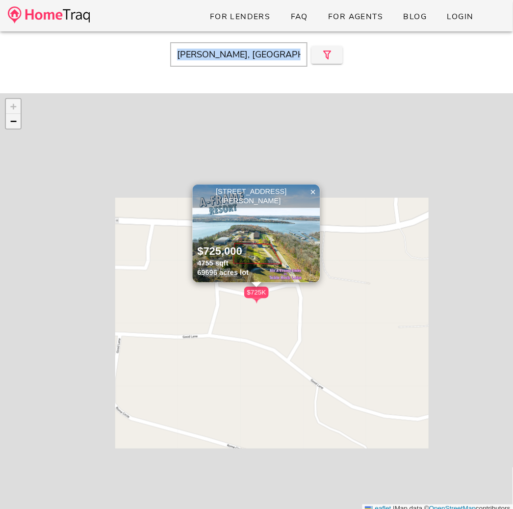
click at [14, 124] on span "−" at bounding box center [13, 121] width 6 height 12
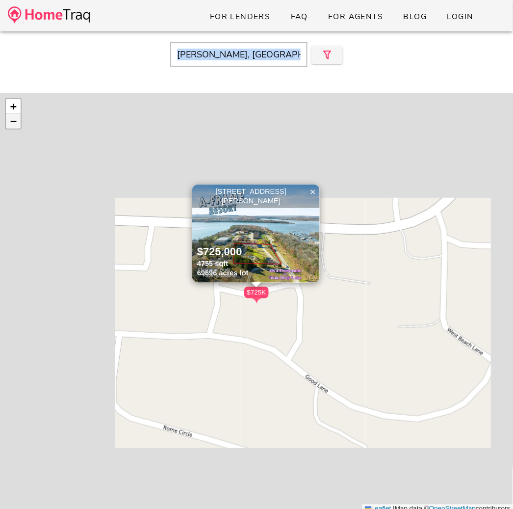
click at [14, 124] on span "−" at bounding box center [13, 121] width 6 height 12
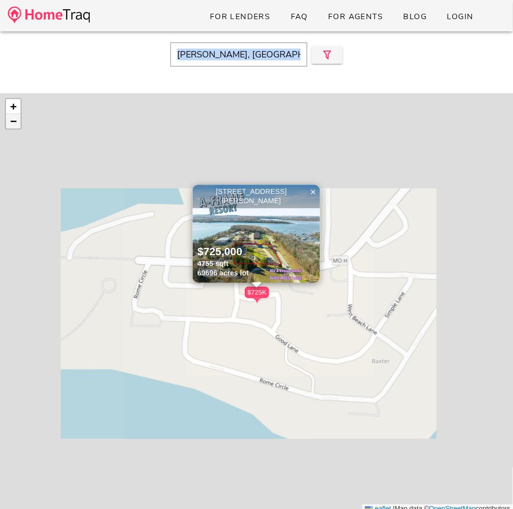
click at [14, 124] on span "−" at bounding box center [13, 121] width 6 height 12
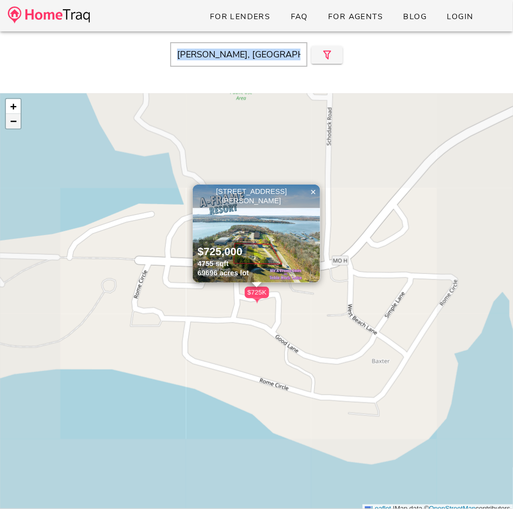
click at [14, 124] on span "−" at bounding box center [13, 121] width 6 height 12
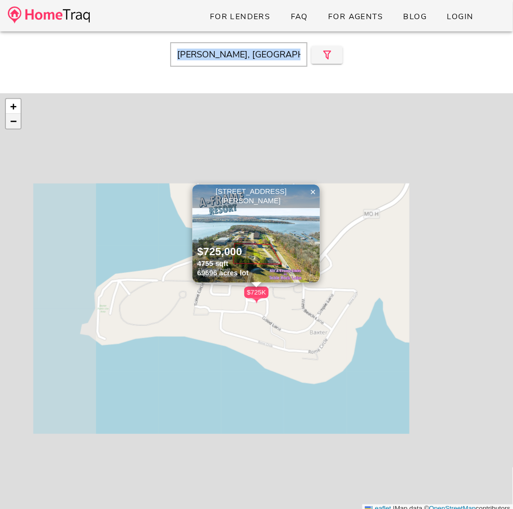
click at [14, 124] on span "−" at bounding box center [13, 121] width 6 height 12
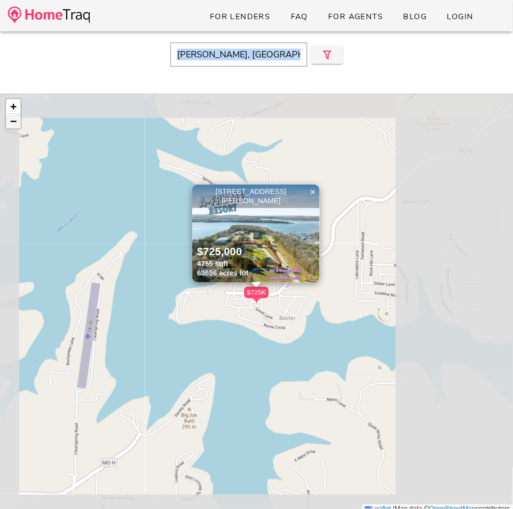
click at [14, 124] on span "−" at bounding box center [13, 121] width 6 height 12
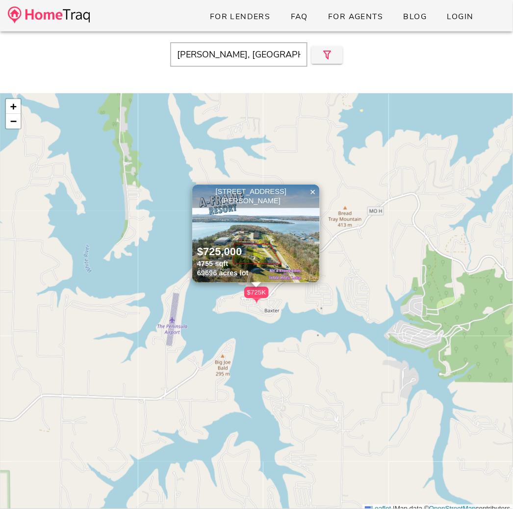
click at [249, 49] on input "Lampe, MO" at bounding box center [238, 54] width 137 height 25
click at [18, 120] on link "−" at bounding box center [13, 121] width 15 height 15
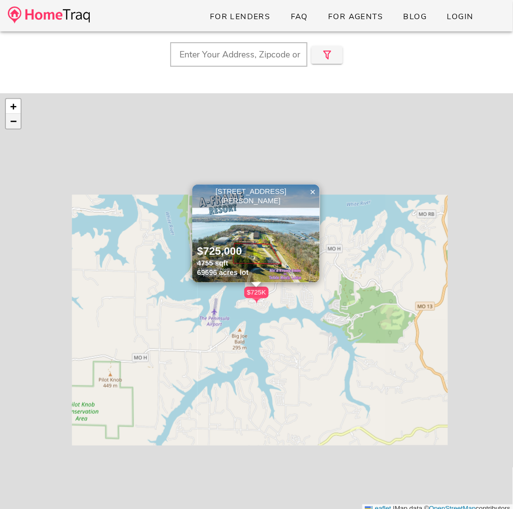
click at [18, 120] on link "−" at bounding box center [13, 121] width 15 height 15
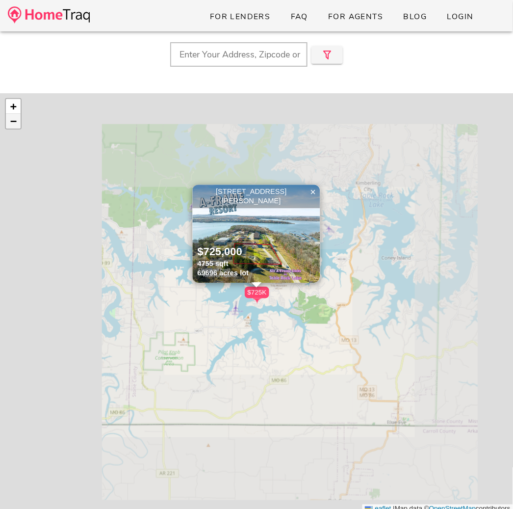
click at [18, 120] on link "−" at bounding box center [13, 121] width 15 height 15
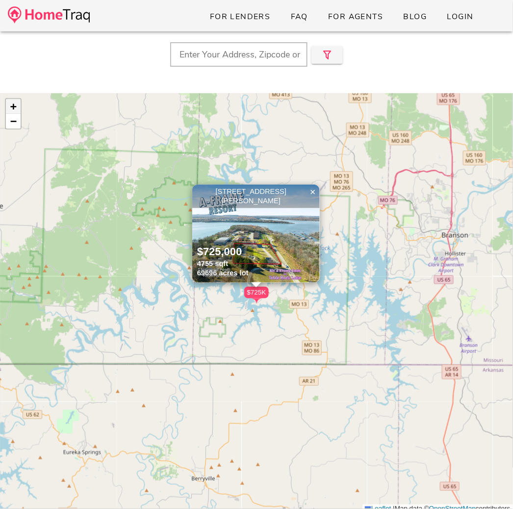
click at [7, 110] on link "+" at bounding box center [13, 106] width 15 height 15
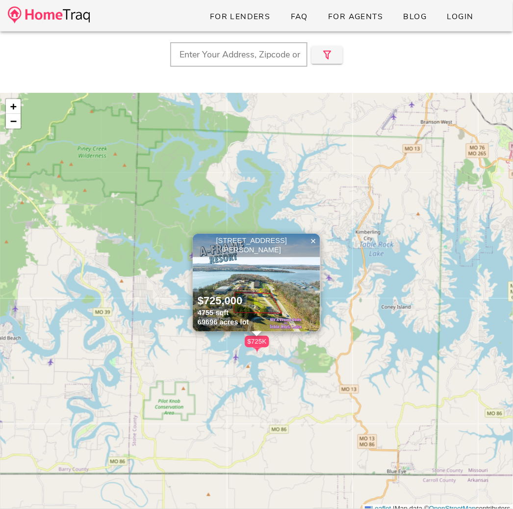
drag, startPoint x: 232, startPoint y: 159, endPoint x: 232, endPoint y: 221, distance: 62.3
click at [232, 223] on div "$725K 25 Bay Breeze Lane, Lampe MO 65681 $725,000 4755 sqft 69696 acres lot × +…" at bounding box center [256, 303] width 513 height 420
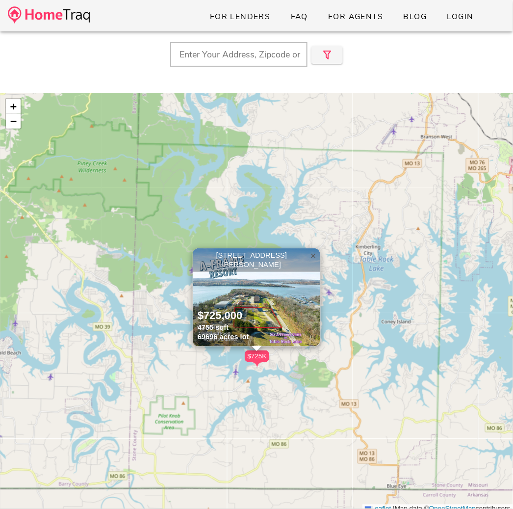
click at [313, 257] on span "×" at bounding box center [314, 255] width 6 height 11
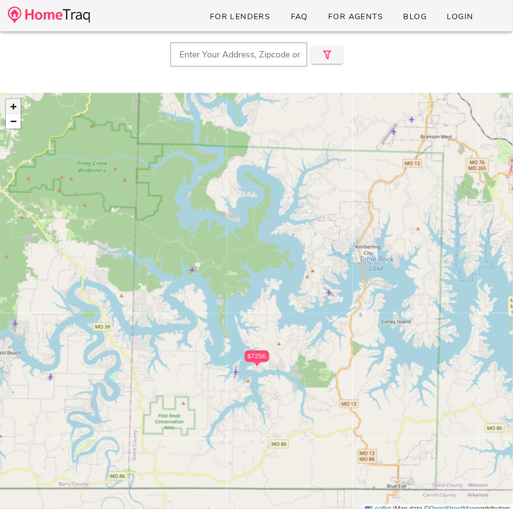
click at [13, 108] on span "+" at bounding box center [13, 106] width 6 height 12
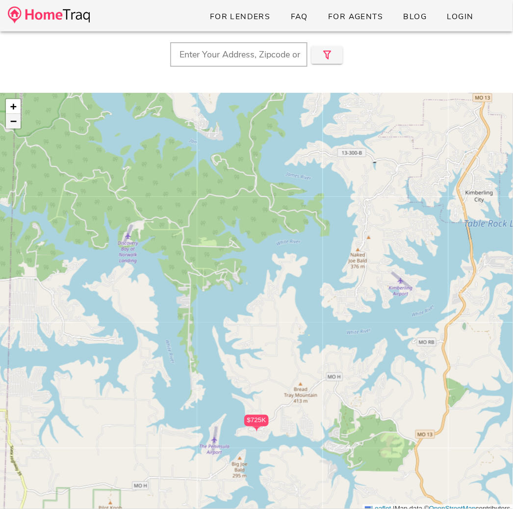
click at [13, 121] on span "−" at bounding box center [13, 121] width 6 height 12
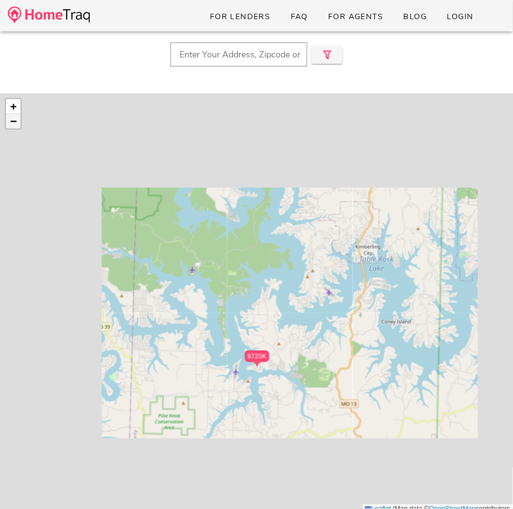
click at [13, 121] on span "−" at bounding box center [13, 121] width 6 height 12
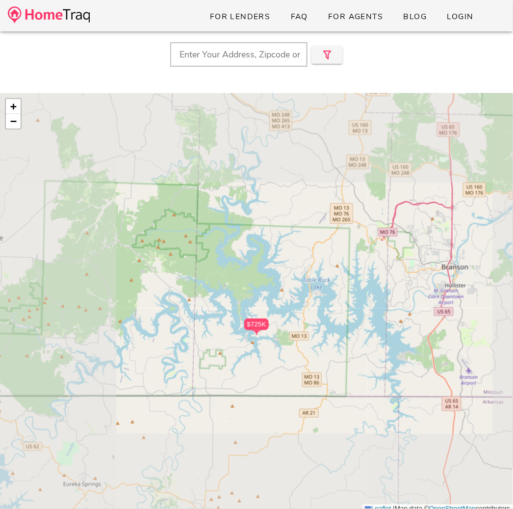
drag, startPoint x: 108, startPoint y: 222, endPoint x: 194, endPoint y: 221, distance: 86.3
click at [193, 222] on div "$725K + − Leaflet | Map data © OpenStreetMap contributors" at bounding box center [256, 303] width 513 height 420
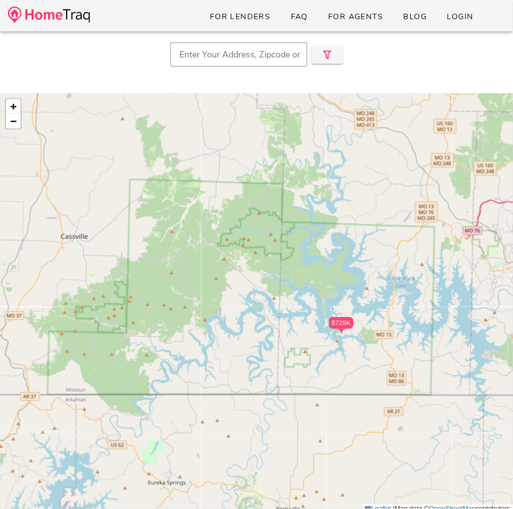
drag, startPoint x: 194, startPoint y: 221, endPoint x: 119, endPoint y: 196, distance: 79.3
click at [123, 197] on div "$725K + − Leaflet | Map data © OpenStreetMap contributors" at bounding box center [256, 303] width 513 height 420
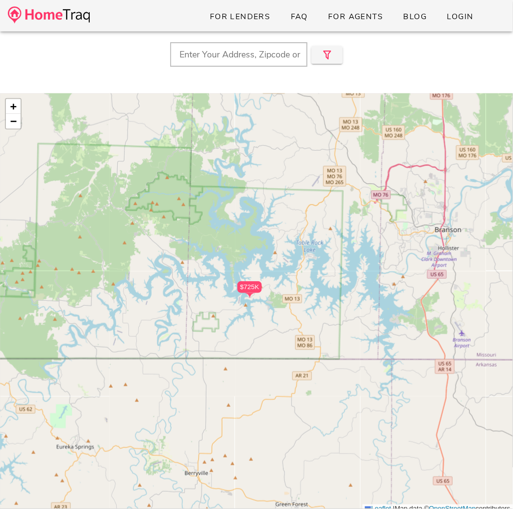
click at [272, 223] on div "$725K + − Leaflet | Map data © OpenStreetMap contributors" at bounding box center [256, 303] width 513 height 420
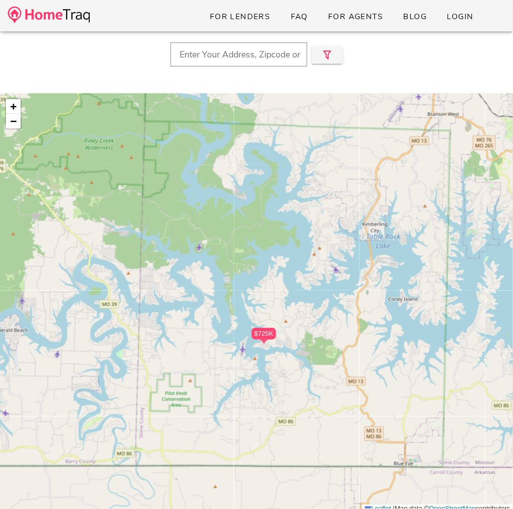
drag, startPoint x: 267, startPoint y: 226, endPoint x: 303, endPoint y: 198, distance: 45.8
click at [303, 198] on div "$725K + − Leaflet | Map data © OpenStreetMap contributors" at bounding box center [256, 303] width 513 height 420
click at [175, 353] on div "$725K + − Leaflet | Map data © OpenStreetMap contributors" at bounding box center [256, 303] width 513 height 420
click at [323, 52] on icon "button" at bounding box center [327, 55] width 12 height 12
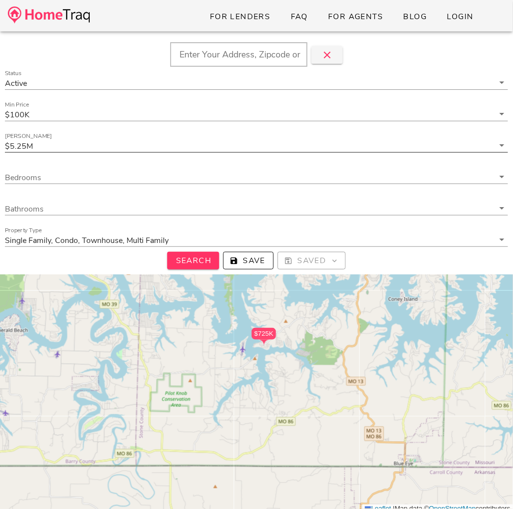
click at [115, 156] on div at bounding box center [256, 157] width 503 height 7
click at [108, 150] on input "Max Price" at bounding box center [265, 145] width 460 height 13
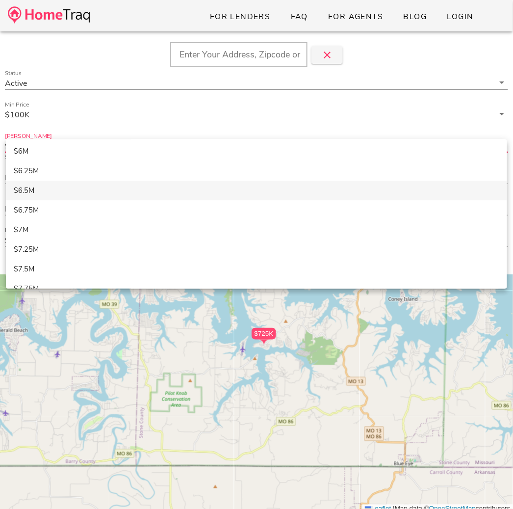
scroll to position [572, 0]
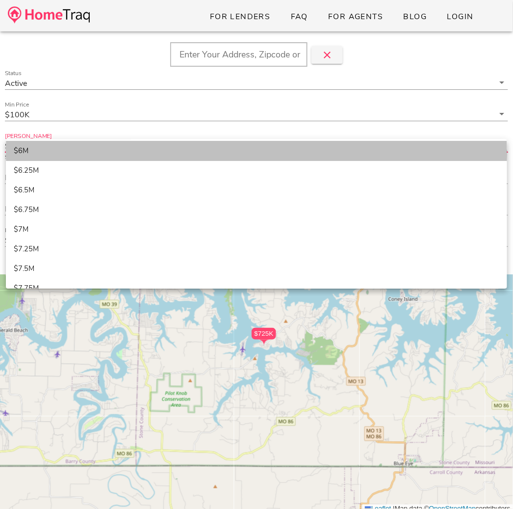
click at [29, 154] on div "$6M" at bounding box center [257, 150] width 486 height 9
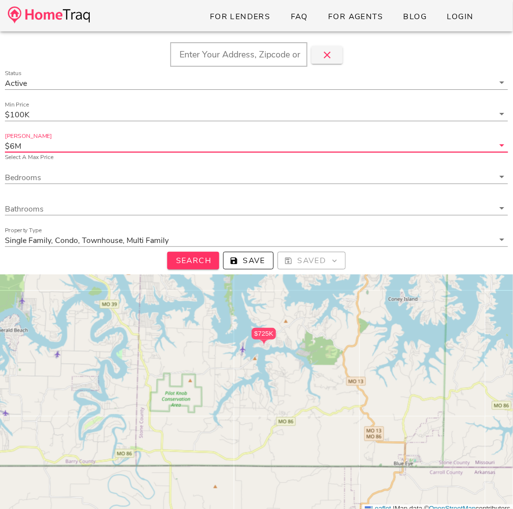
scroll to position [0, 0]
click at [195, 267] on button "Search" at bounding box center [193, 261] width 52 height 18
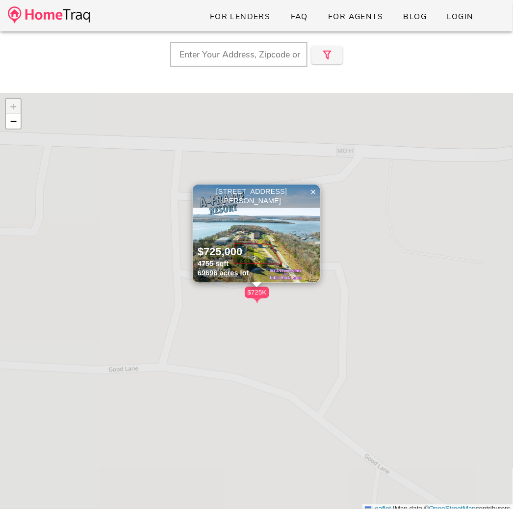
click at [195, 267] on div "$725,000 4755 sqft 69696 acres lot" at bounding box center [223, 261] width 61 height 43
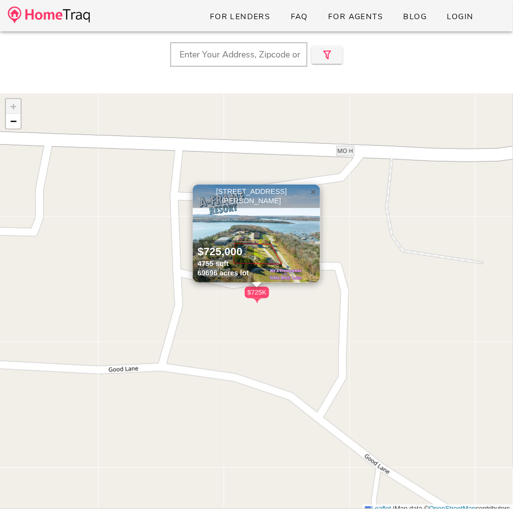
click at [311, 189] on span "×" at bounding box center [314, 191] width 6 height 11
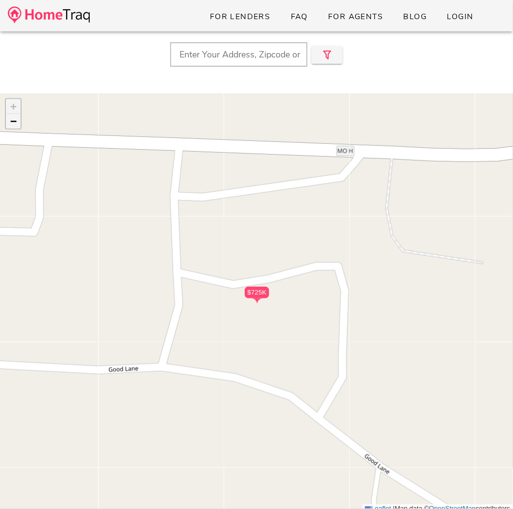
click at [16, 122] on span "−" at bounding box center [13, 121] width 6 height 12
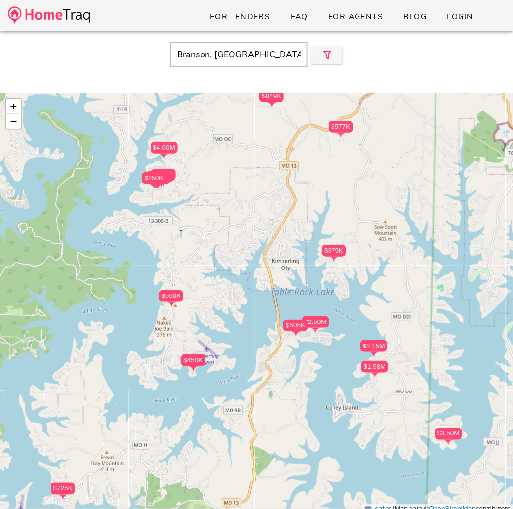
click at [167, 297] on div "$550K" at bounding box center [171, 296] width 25 height 12
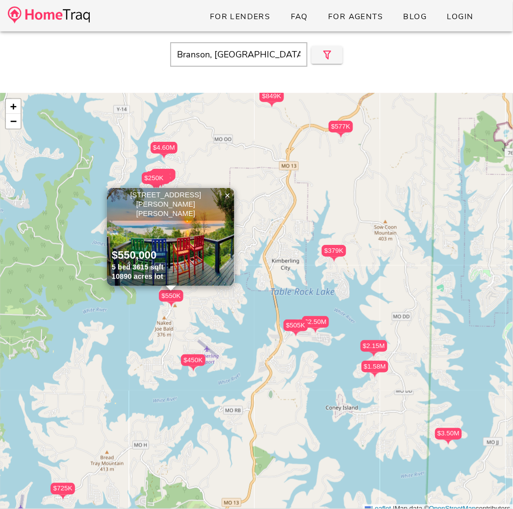
click at [198, 365] on div "$450K" at bounding box center [193, 360] width 25 height 12
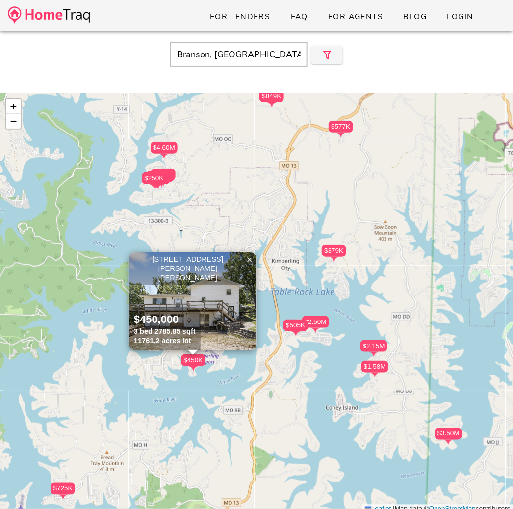
click at [69, 298] on div "$505K $2.50M $1.58M $2.15M $450K $379K $550K $3.50M $292K $255K $292K $170K $18…" at bounding box center [256, 303] width 513 height 420
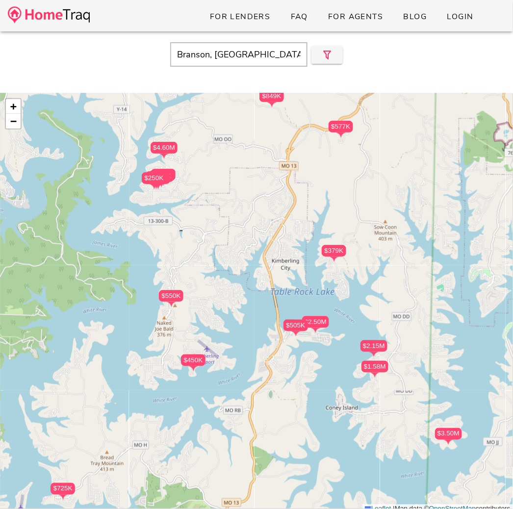
drag, startPoint x: 255, startPoint y: 287, endPoint x: 260, endPoint y: 162, distance: 125.2
click at [259, 171] on div "$505K $2.50M $1.58M $2.15M $450K $379K $550K $3.50M $292K $255K $292K $170K $18…" at bounding box center [256, 303] width 513 height 420
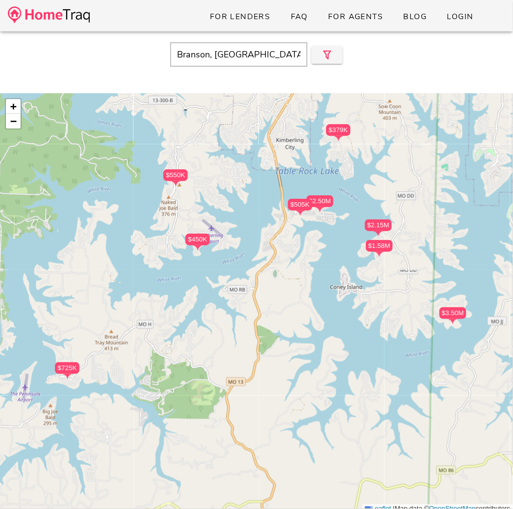
drag, startPoint x: 249, startPoint y: 176, endPoint x: 273, endPoint y: 104, distance: 76.0
click at [273, 104] on div "$505K $2.50M $1.58M $2.15M $450K $379K $550K $3.50M $292K $255K $292K $170K $18…" at bounding box center [256, 303] width 513 height 420
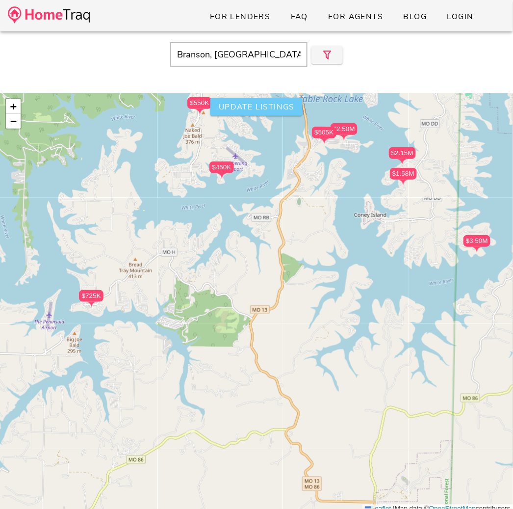
click at [270, 102] on span "Update listings" at bounding box center [256, 107] width 77 height 11
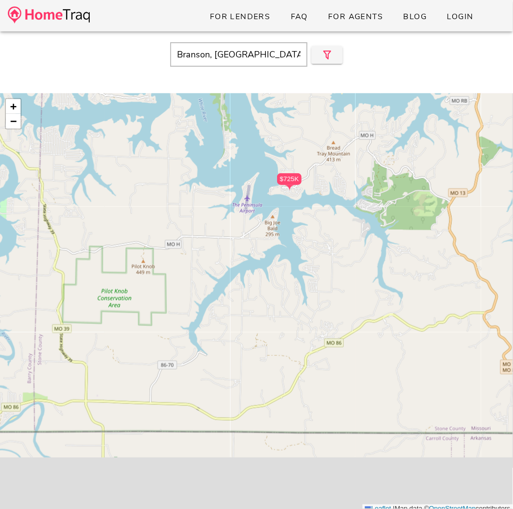
drag, startPoint x: 88, startPoint y: 341, endPoint x: 314, endPoint y: 109, distance: 324.4
click at [314, 109] on div "$450K $725K $505K $2.50M $1.58M $550K $2.15M $3.50M $379K $379,000 ×" at bounding box center [256, 303] width 513 height 420
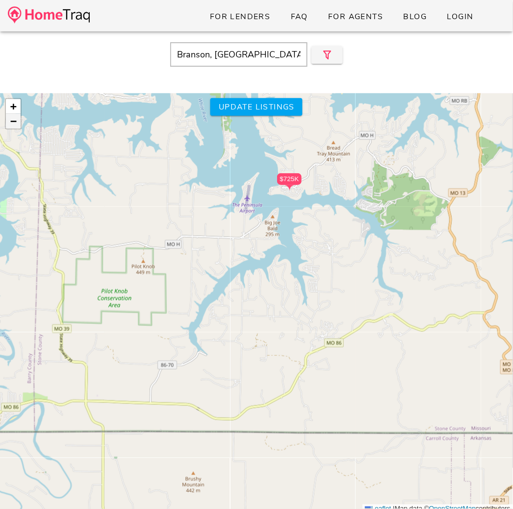
click at [13, 115] on span "−" at bounding box center [13, 121] width 6 height 12
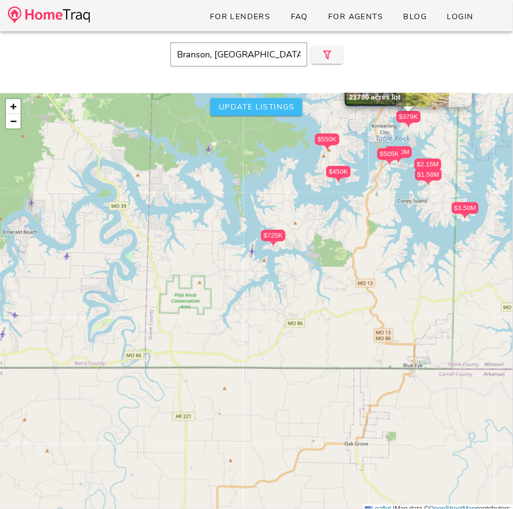
click at [237, 105] on span "Update listings" at bounding box center [256, 107] width 77 height 11
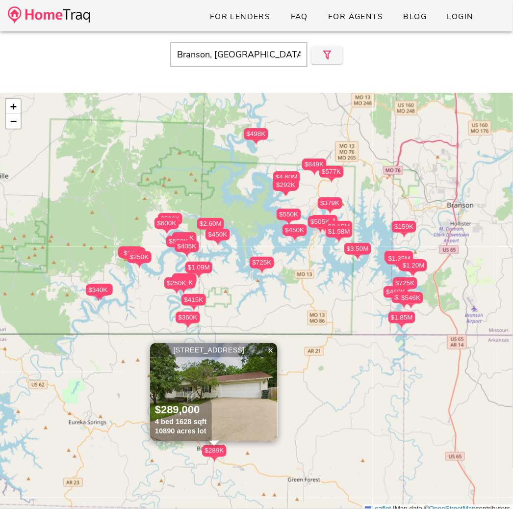
click at [246, 210] on div "$725K $1.09M $415K $450K $489K $985K $360K $450K $250K $2.60M $405K $550K $350K…" at bounding box center [256, 303] width 513 height 420
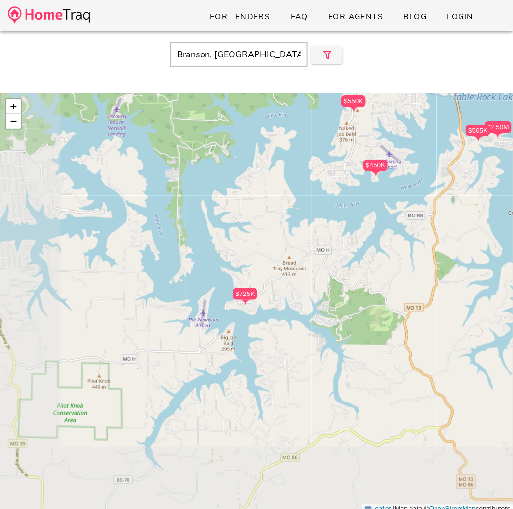
drag, startPoint x: 88, startPoint y: 434, endPoint x: 306, endPoint y: 190, distance: 326.6
click at [306, 190] on div "$505K $2.50M $1.58M $2.15M $450K $379K $550K $3.50M $292K $255K $292K $170K $18…" at bounding box center [256, 303] width 513 height 420
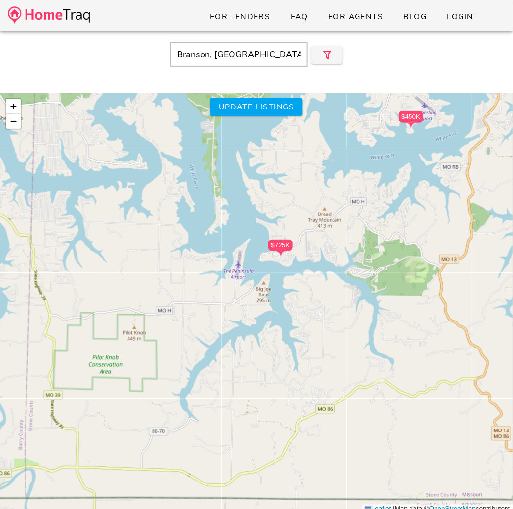
click at [306, 190] on div "$505K $2.50M $1.58M $2.15M $450K $379K $550K $3.50M $292K $255K $292K $170K $18…" at bounding box center [256, 303] width 513 height 420
click at [306, 193] on div "$505K $2.50M $1.58M $2.15M $450K $379K $550K $3.50M $292K $255K $292K $170K $18…" at bounding box center [256, 303] width 513 height 420
click at [280, 207] on div "$505K $2.50M $1.58M $2.15M $450K $379K $550K $3.50M $292K $255K $292K $170K $18…" at bounding box center [256, 303] width 513 height 420
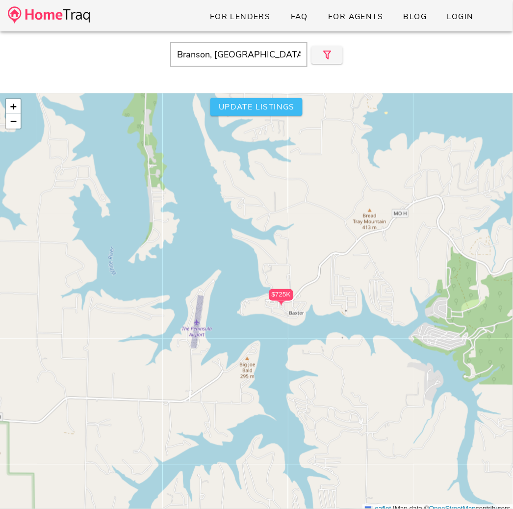
click at [284, 105] on span "Update listings" at bounding box center [256, 107] width 77 height 11
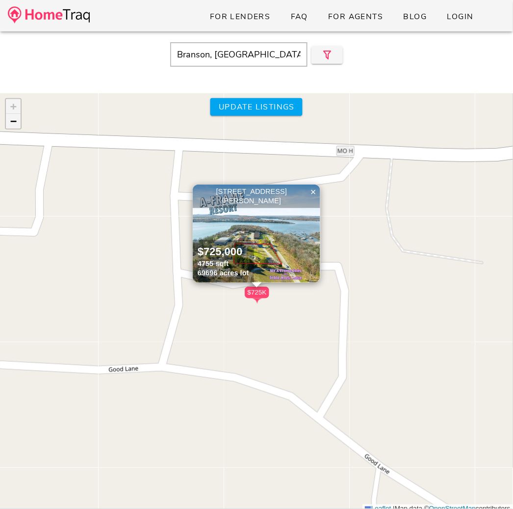
click at [13, 121] on span "−" at bounding box center [13, 121] width 6 height 12
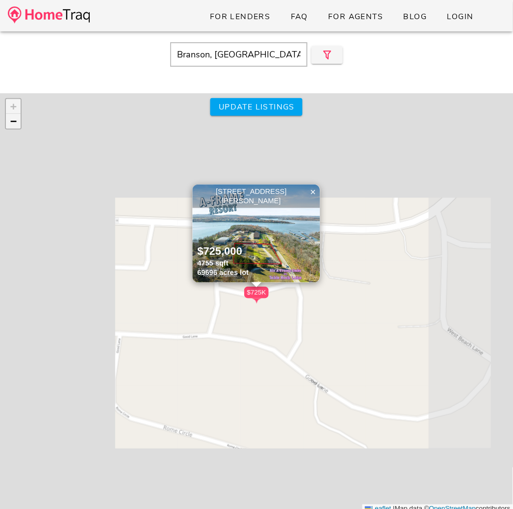
click at [13, 121] on span "−" at bounding box center [13, 121] width 6 height 12
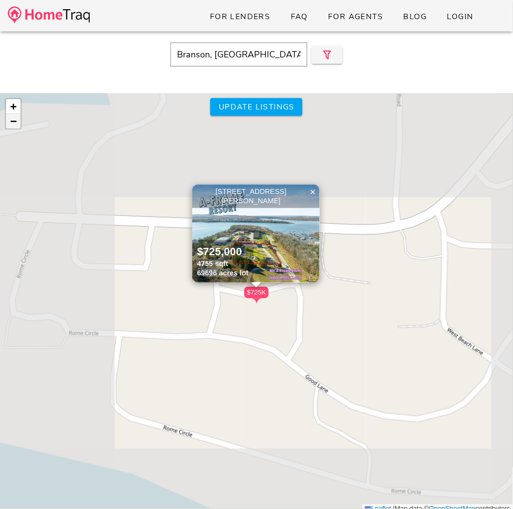
click at [13, 121] on span "−" at bounding box center [13, 121] width 6 height 12
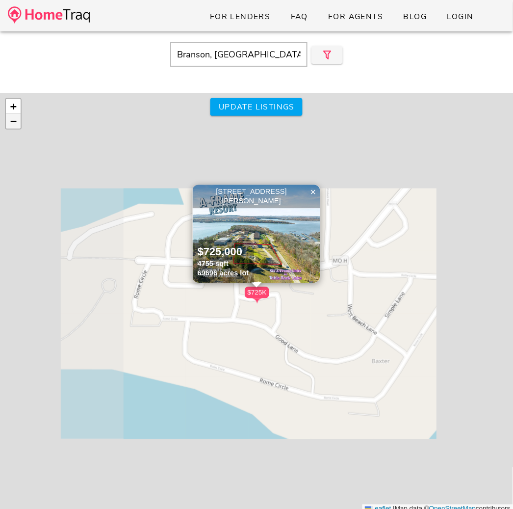
click at [13, 121] on span "−" at bounding box center [13, 121] width 6 height 12
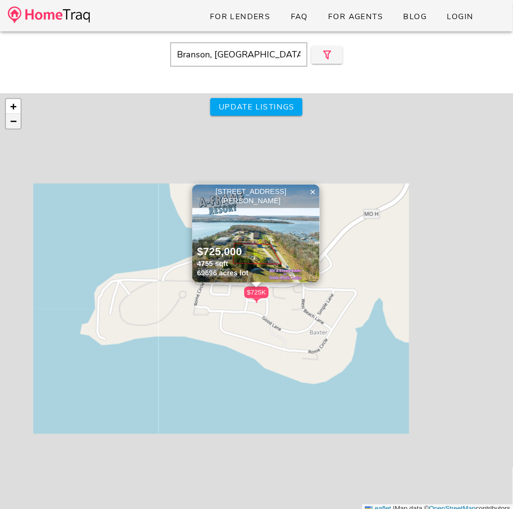
click at [13, 121] on span "−" at bounding box center [13, 121] width 6 height 12
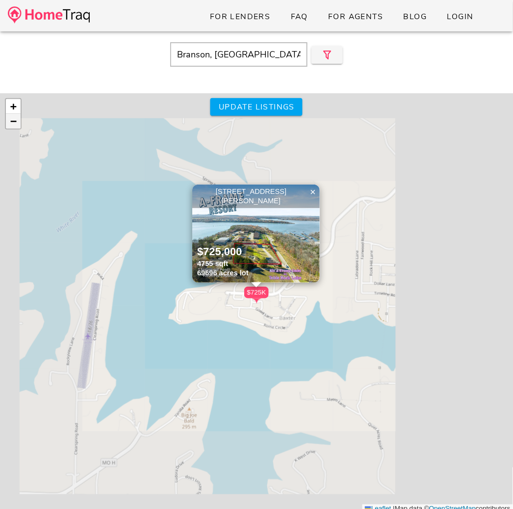
click at [13, 121] on span "−" at bounding box center [13, 121] width 6 height 12
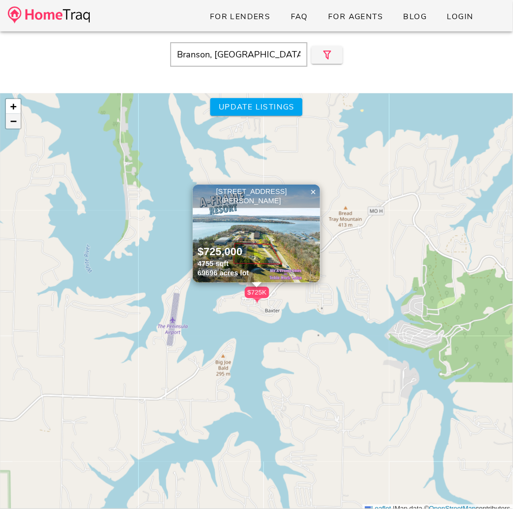
click at [15, 120] on span "−" at bounding box center [13, 121] width 6 height 12
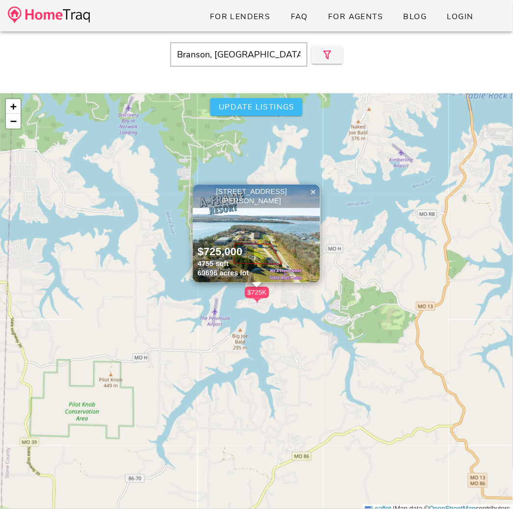
click at [245, 113] on button "Update listings" at bounding box center [256, 107] width 92 height 18
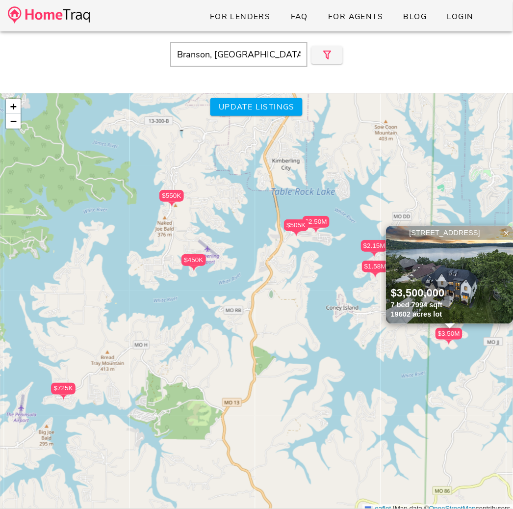
drag, startPoint x: 102, startPoint y: 248, endPoint x: 248, endPoint y: 217, distance: 148.8
click at [236, 220] on div "$725K $450K $505K $550K $1.58M $2.50M $2.15M $3.50M [STREET_ADDRESS] $3,500,000…" at bounding box center [256, 303] width 513 height 420
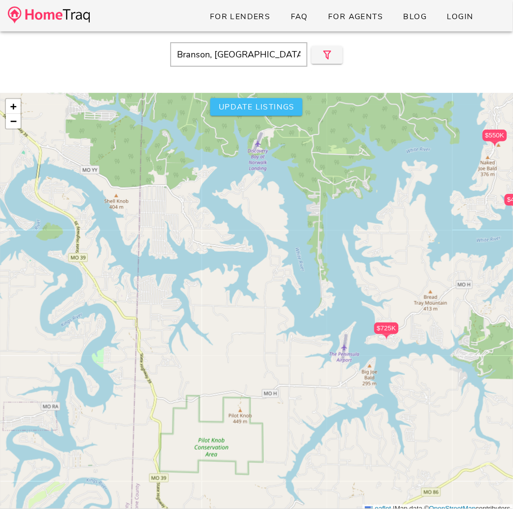
click at [256, 101] on button "Update listings" at bounding box center [256, 107] width 92 height 18
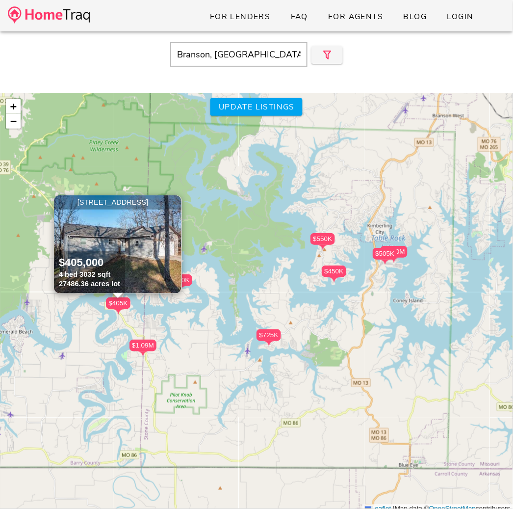
click at [176, 203] on span "×" at bounding box center [175, 202] width 6 height 11
